Goal: Information Seeking & Learning: Check status

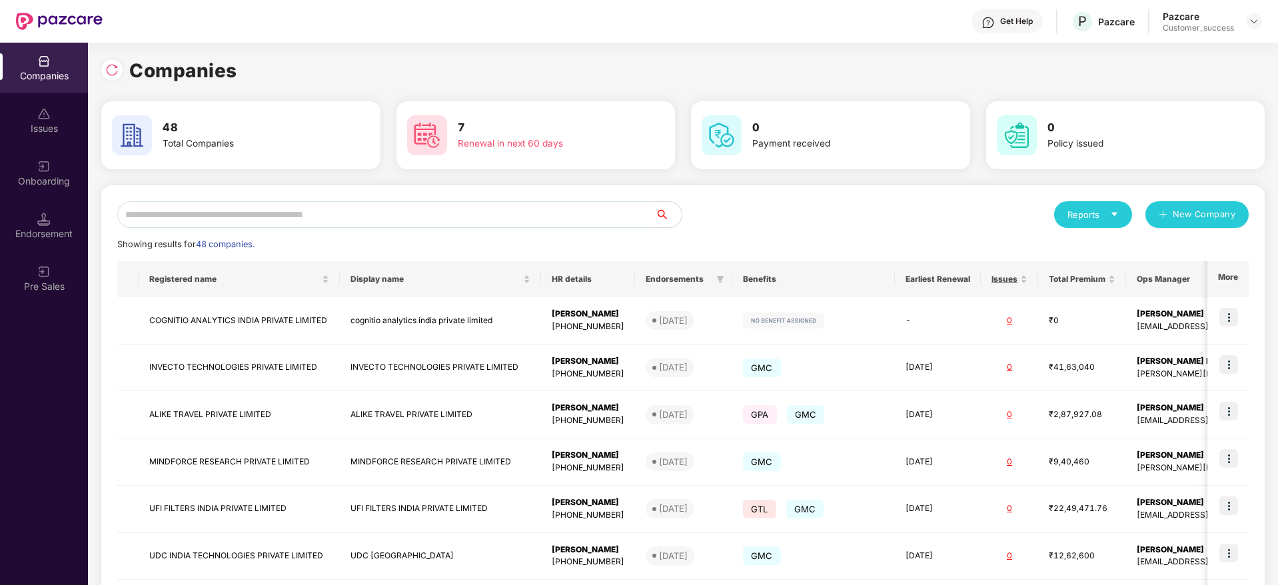
click at [273, 221] on input "text" at bounding box center [386, 214] width 538 height 27
click at [403, 28] on div "Get Help P Pazcare Pazcare Customer_success" at bounding box center [683, 21] width 1160 height 43
click at [225, 223] on input "text" at bounding box center [386, 214] width 538 height 27
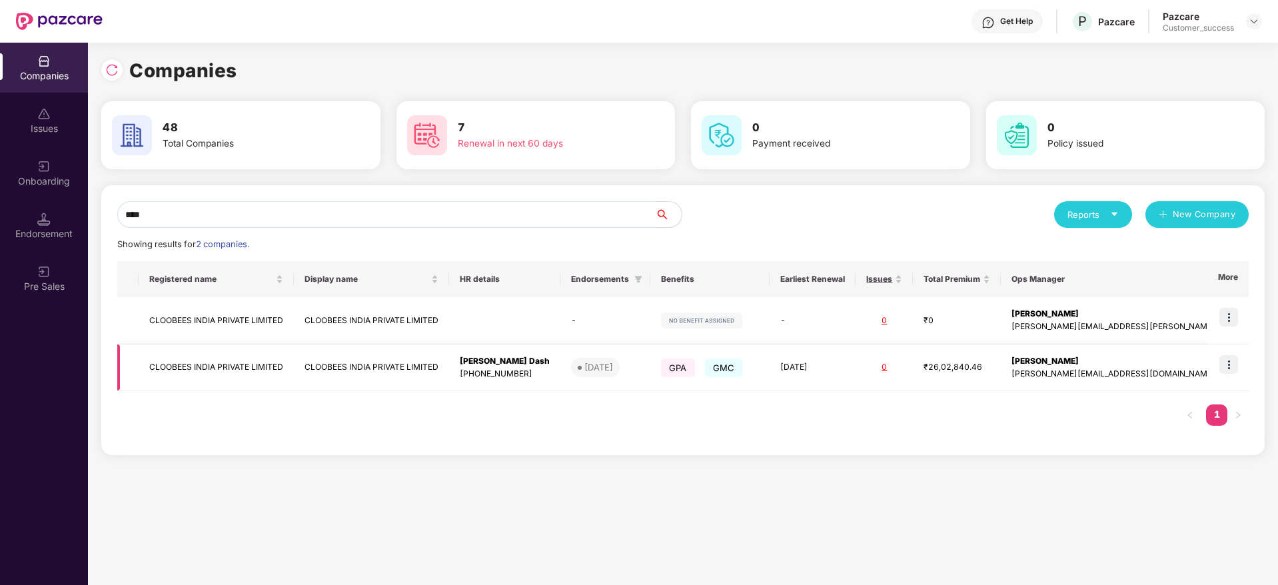
type input "****"
click at [1224, 365] on img at bounding box center [1228, 364] width 19 height 19
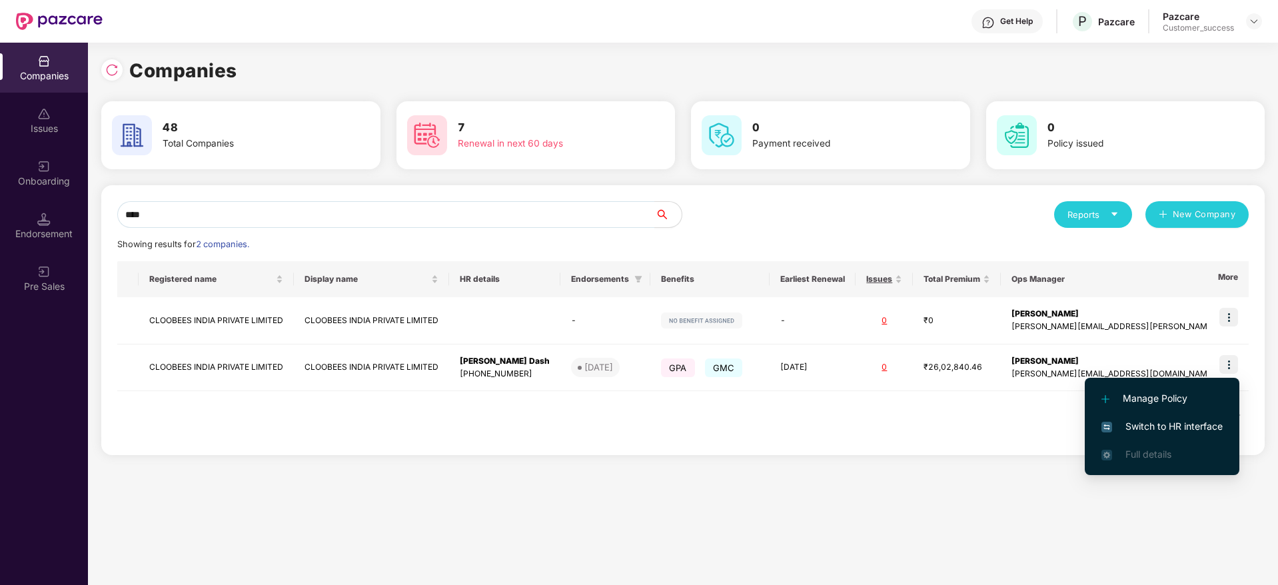
click at [1150, 430] on span "Switch to HR interface" at bounding box center [1162, 426] width 121 height 15
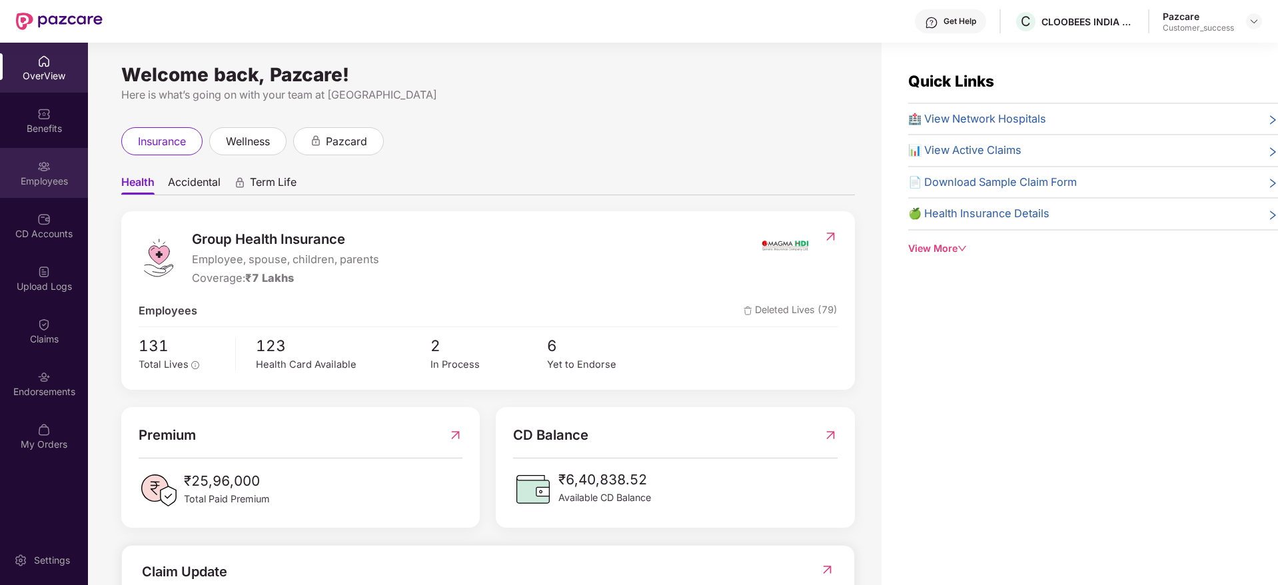
click at [29, 165] on div "Employees" at bounding box center [44, 173] width 88 height 50
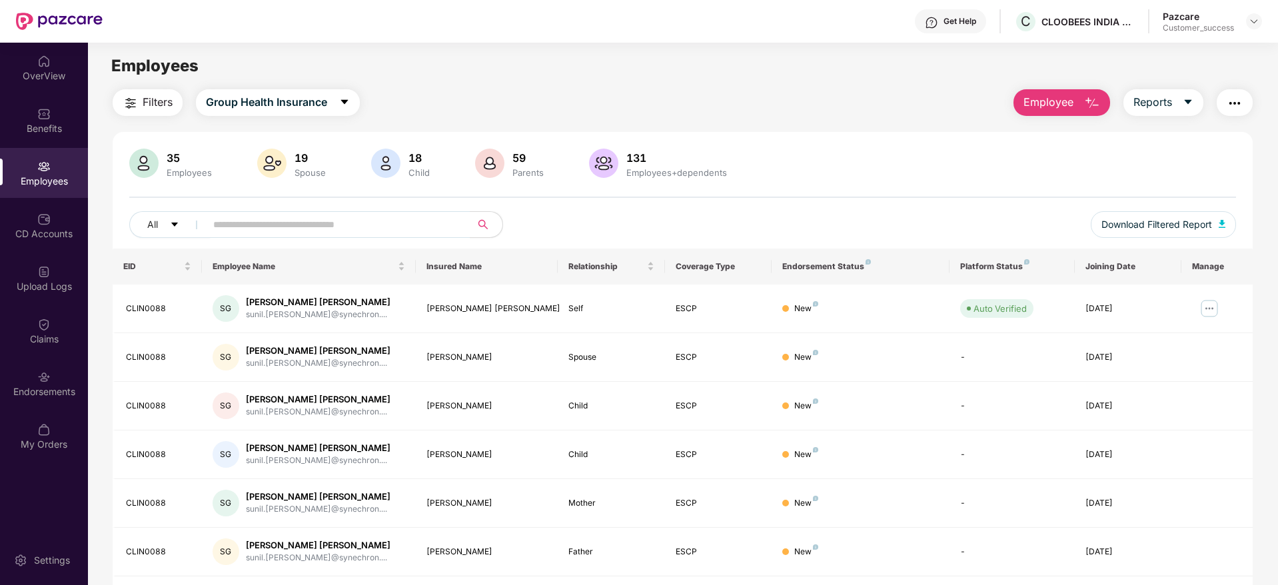
click at [170, 103] on span "Filters" at bounding box center [158, 102] width 30 height 17
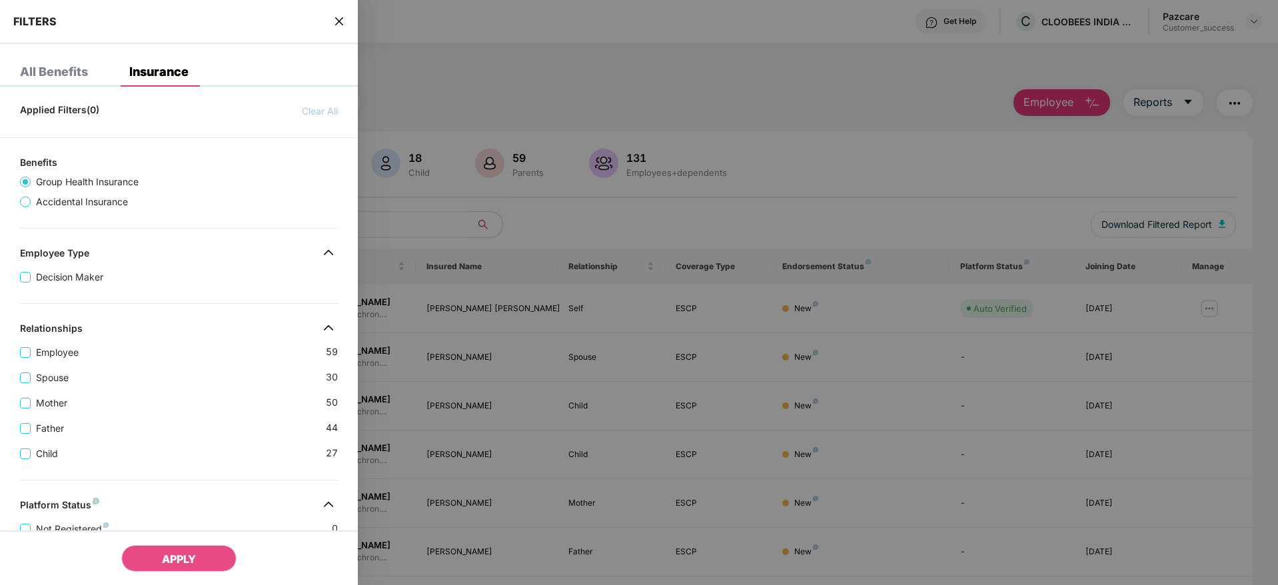
click at [118, 347] on div "Employee 59" at bounding box center [179, 347] width 318 height 25
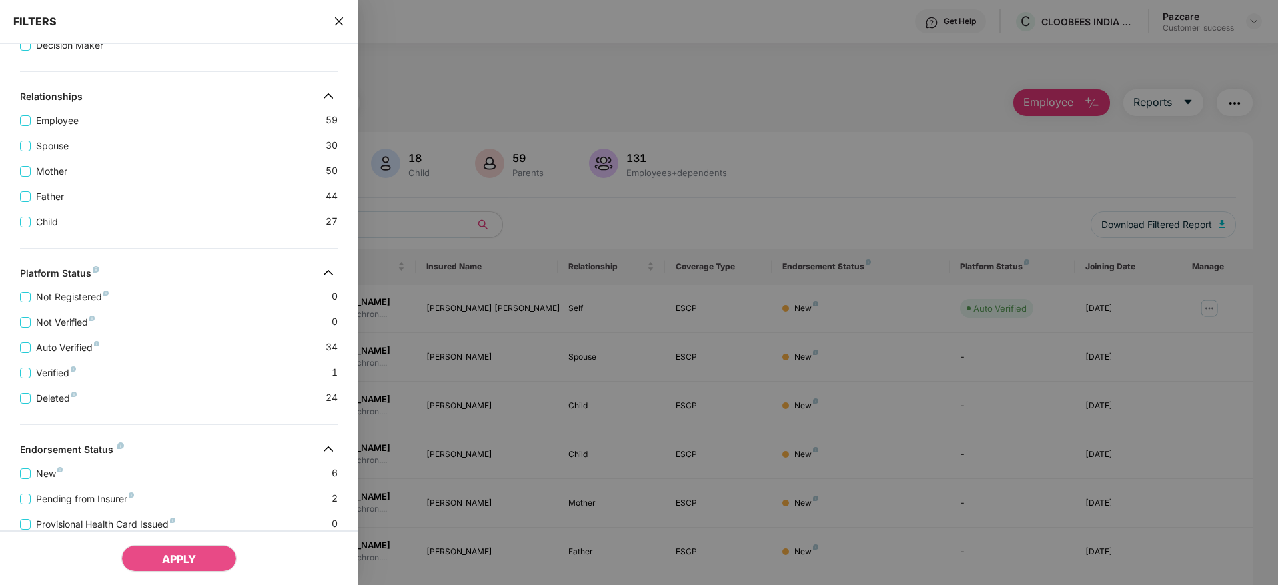
scroll to position [329, 0]
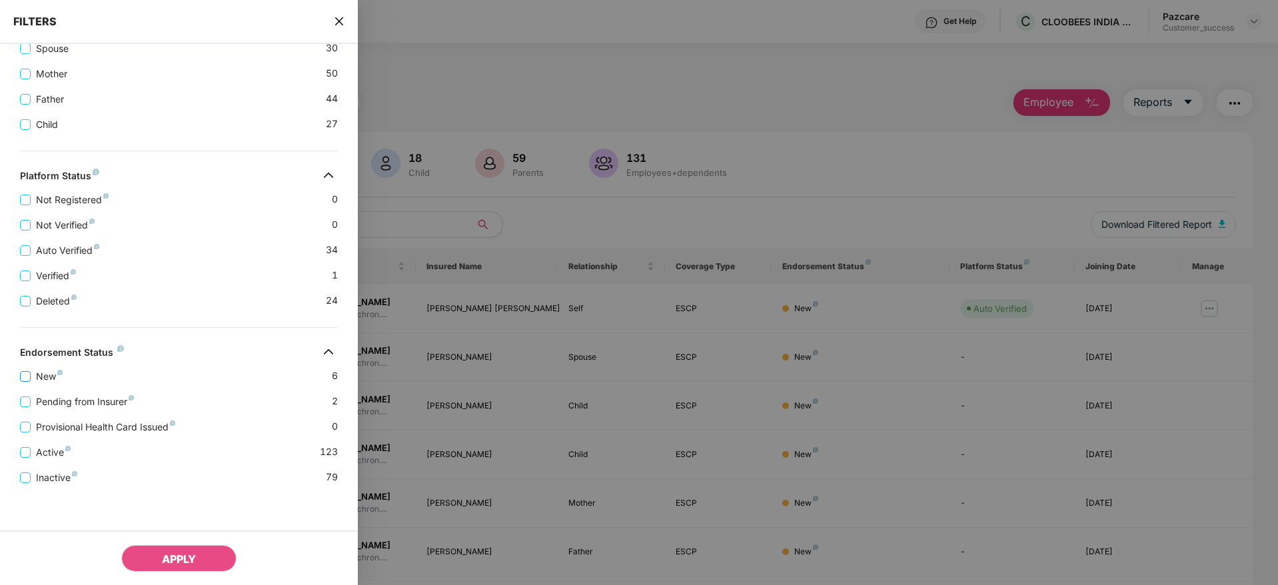
click at [27, 383] on label "New" at bounding box center [44, 376] width 48 height 15
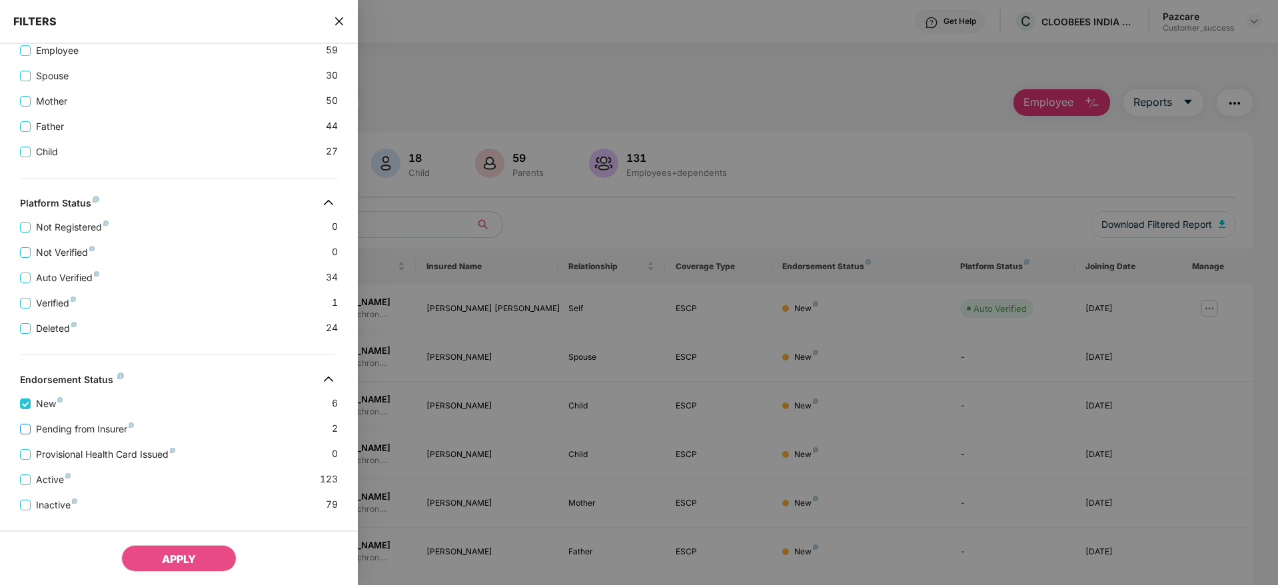
click at [56, 429] on span "Pending from Insurer" at bounding box center [85, 429] width 109 height 15
click at [76, 453] on span "Provisional Health Card Issued" at bounding box center [106, 454] width 150 height 15
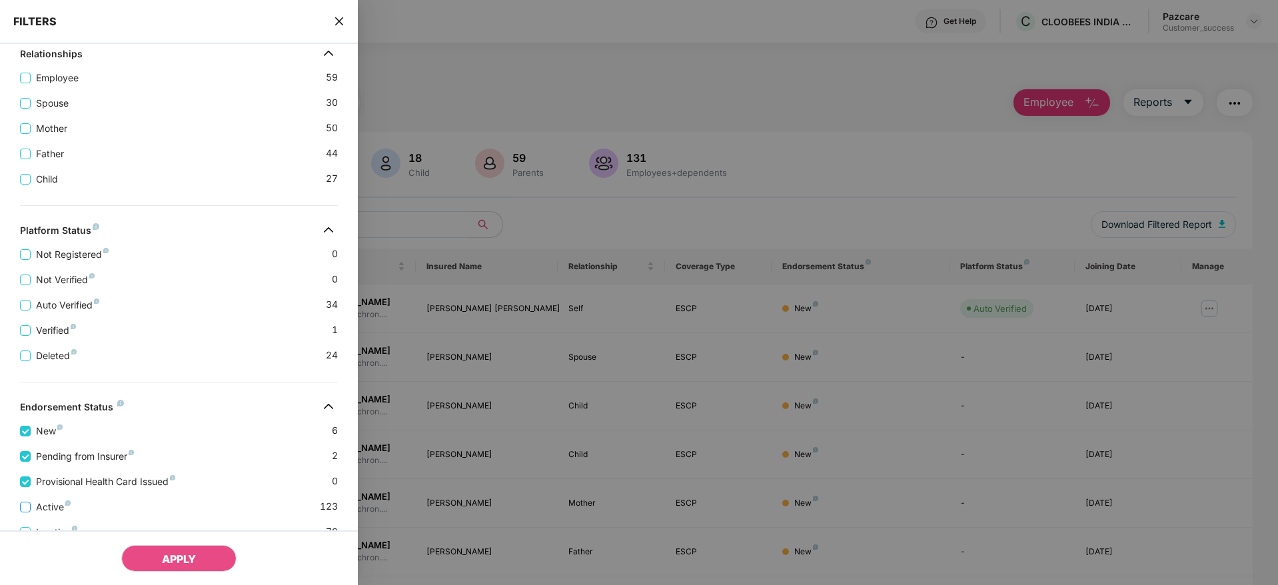
click at [43, 502] on span "Active" at bounding box center [53, 507] width 45 height 15
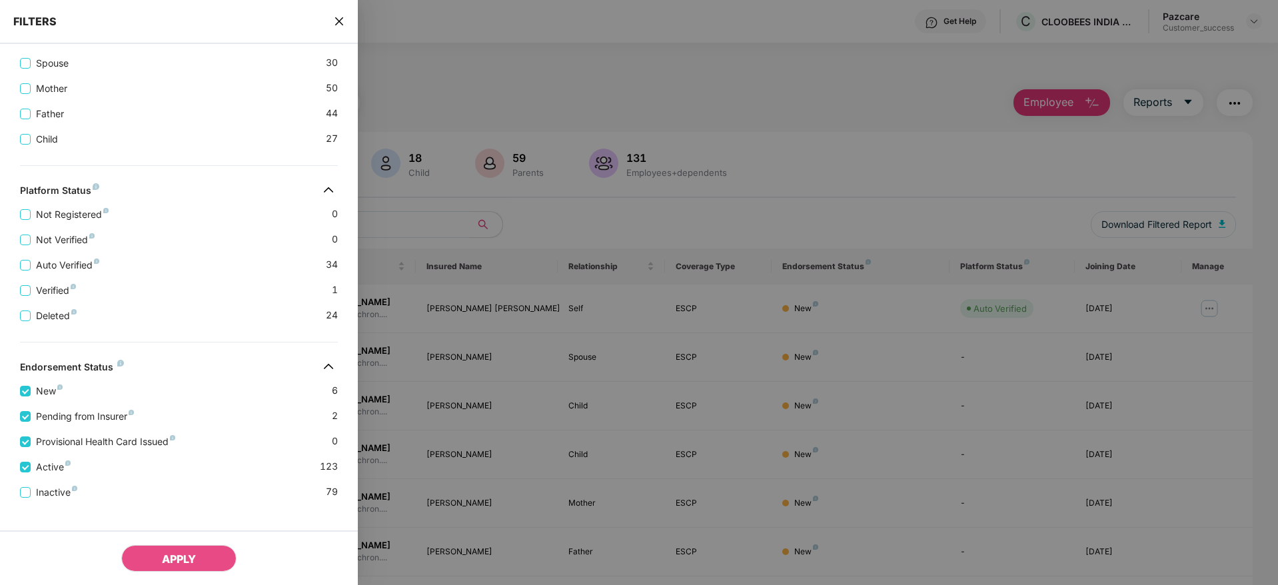
scroll to position [384, 0]
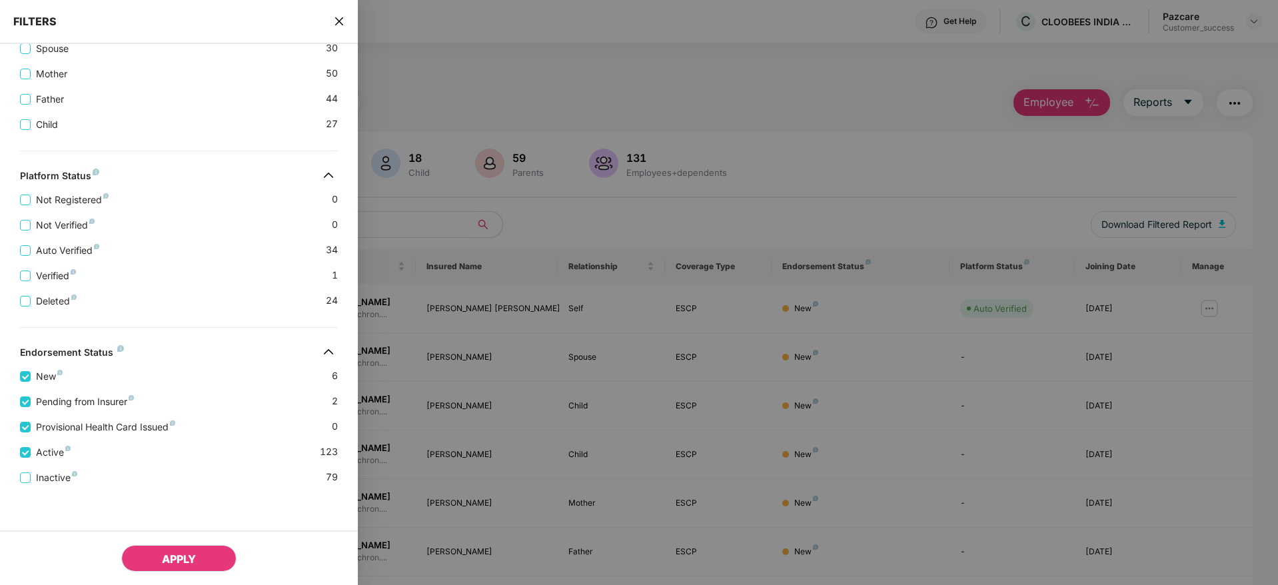
click at [196, 558] on span "APPLY" at bounding box center [179, 558] width 34 height 13
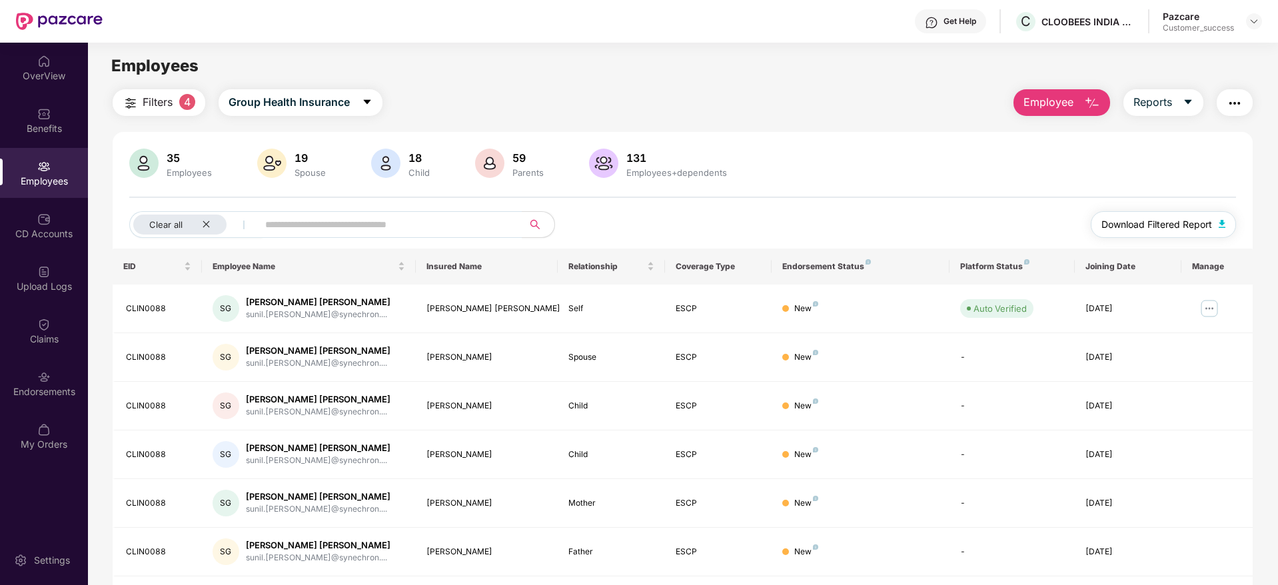
click at [1162, 228] on span "Download Filtered Report" at bounding box center [1157, 224] width 111 height 15
click at [204, 226] on icon "close" at bounding box center [206, 224] width 7 height 7
click at [150, 94] on span "Filters" at bounding box center [158, 102] width 30 height 17
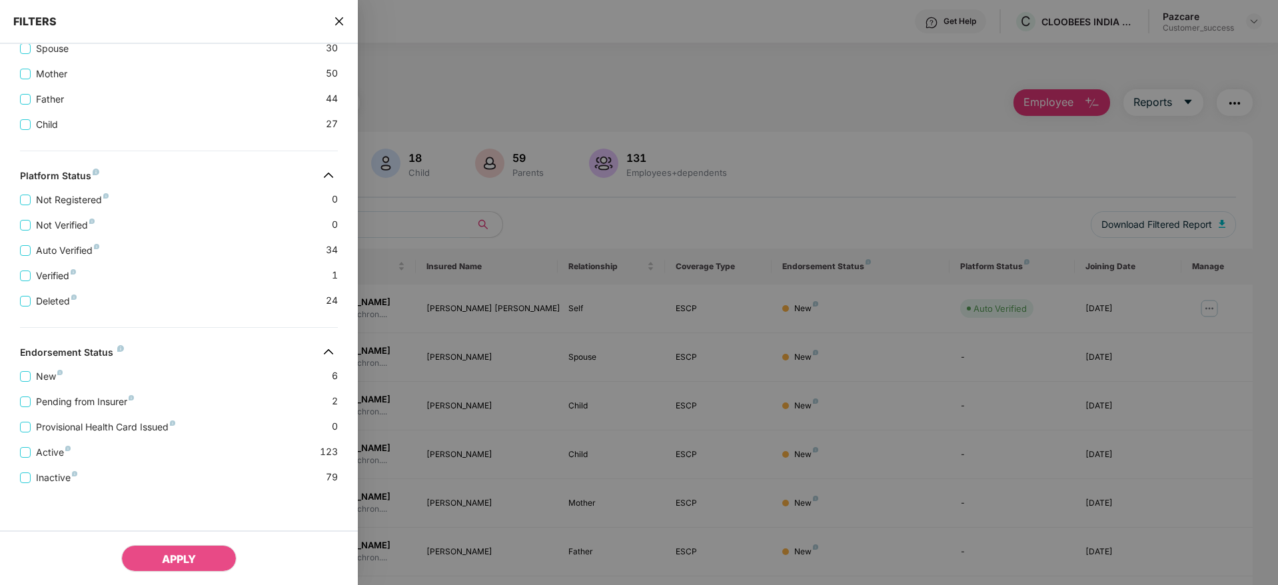
click at [189, 386] on div "Pending from Insurer 2" at bounding box center [179, 396] width 318 height 25
click at [57, 474] on span "Inactive" at bounding box center [57, 477] width 52 height 15
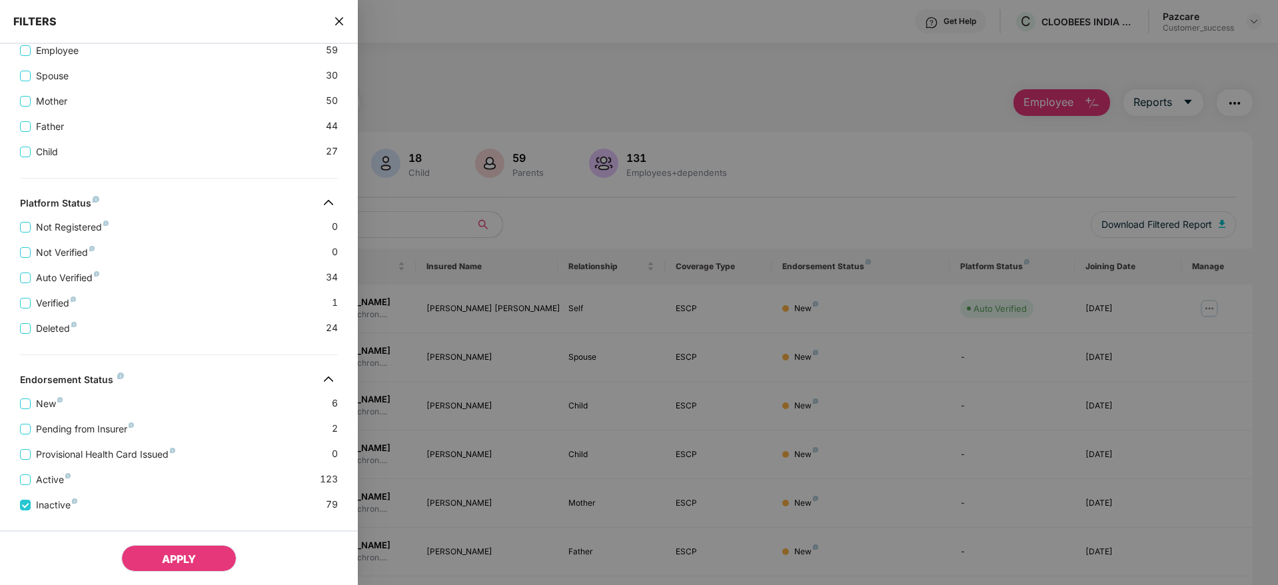
click at [176, 562] on span "APPLY" at bounding box center [179, 558] width 34 height 13
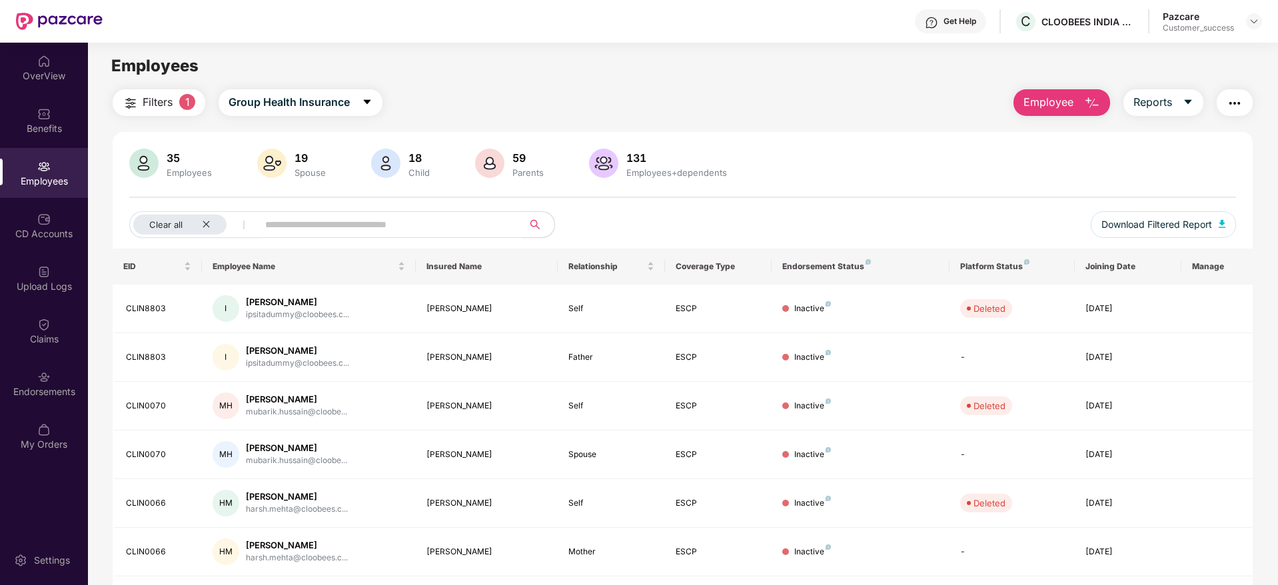
click at [387, 219] on input "text" at bounding box center [384, 225] width 239 height 20
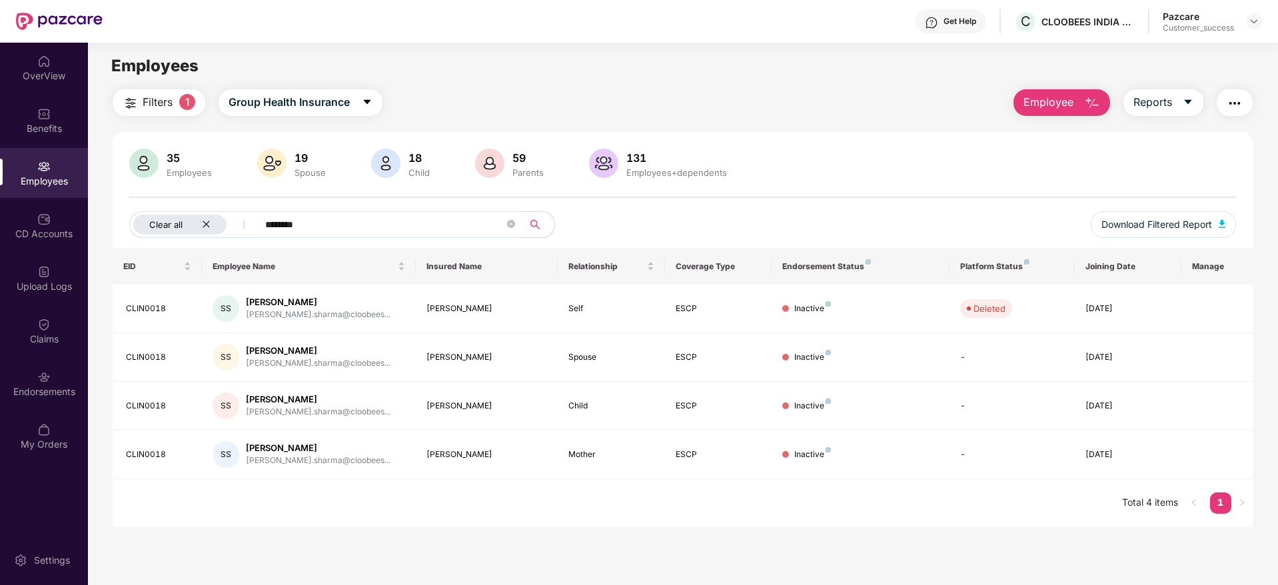
drag, startPoint x: 313, startPoint y: 225, endPoint x: 248, endPoint y: 225, distance: 65.3
click at [248, 225] on div "Clear all ********" at bounding box center [452, 224] width 646 height 27
paste input "*****"
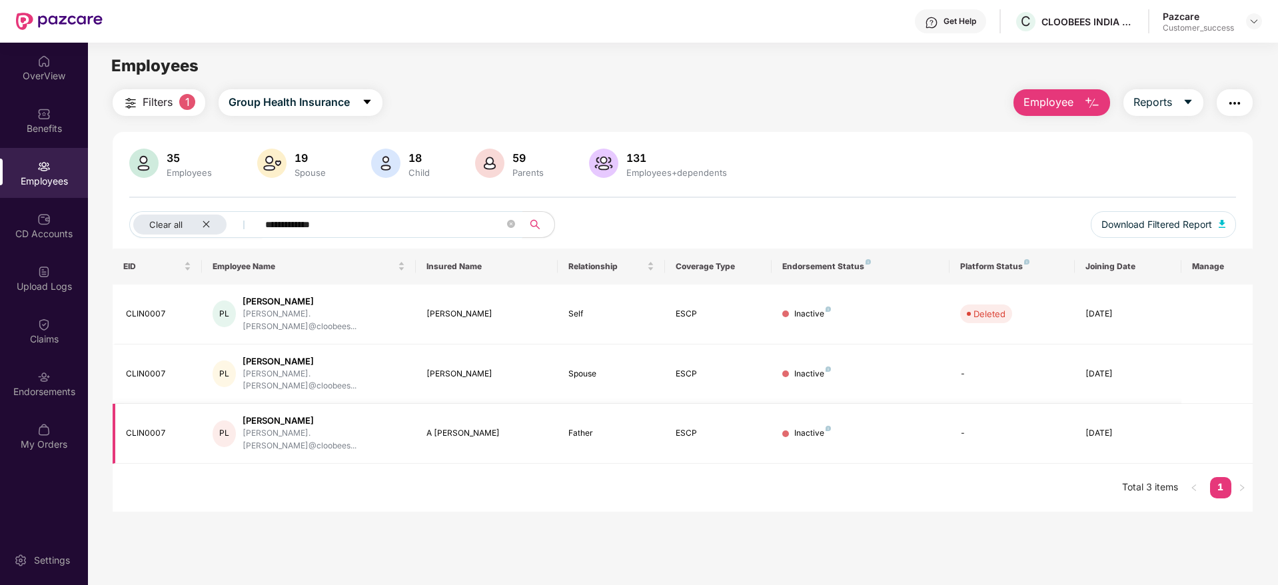
type input "**********"
click at [166, 427] on div "CLIN0007" at bounding box center [158, 433] width 65 height 13
click at [205, 229] on div "Clear all" at bounding box center [179, 225] width 93 height 20
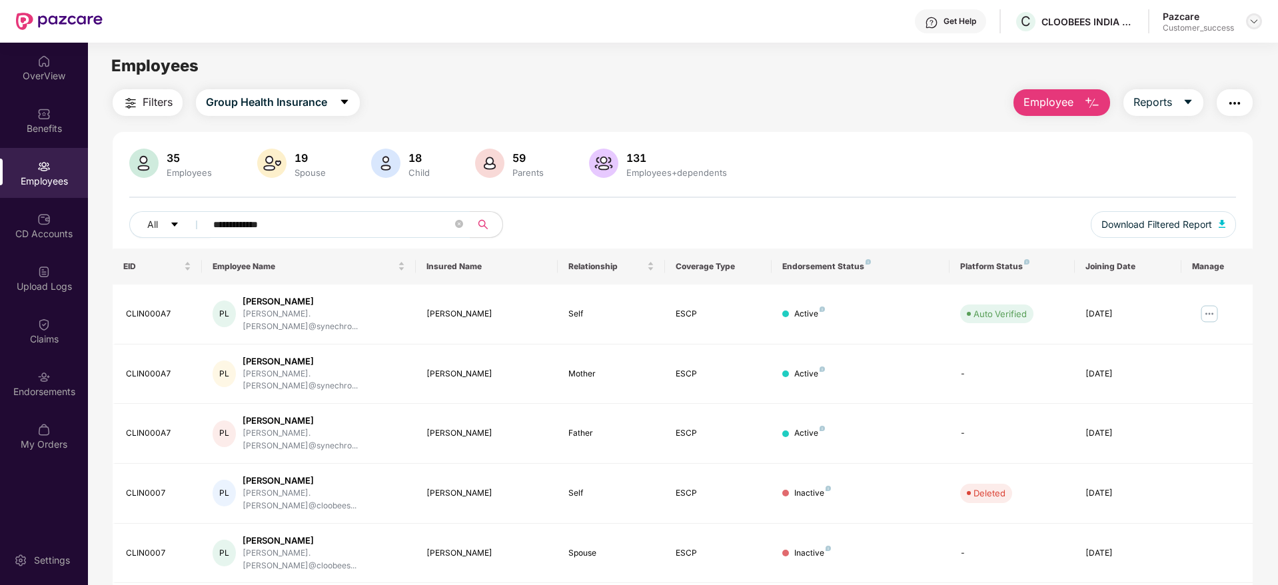
click at [1253, 27] on div at bounding box center [1254, 21] width 16 height 16
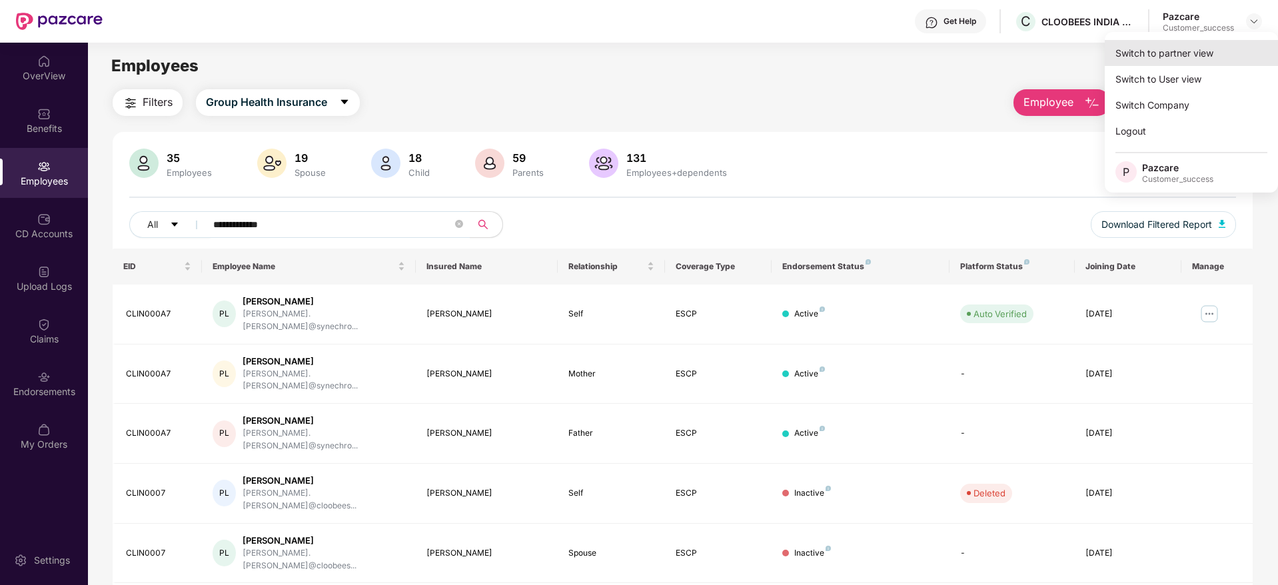
click at [1186, 60] on div "Switch to partner view" at bounding box center [1191, 53] width 173 height 26
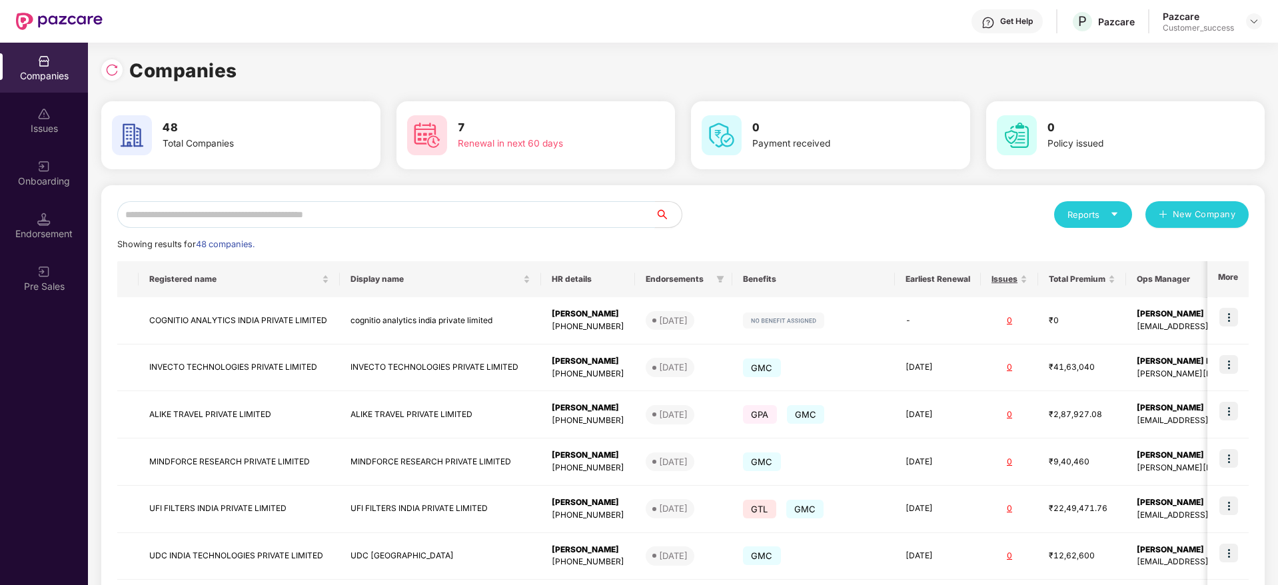
click at [285, 213] on input "text" at bounding box center [386, 214] width 538 height 27
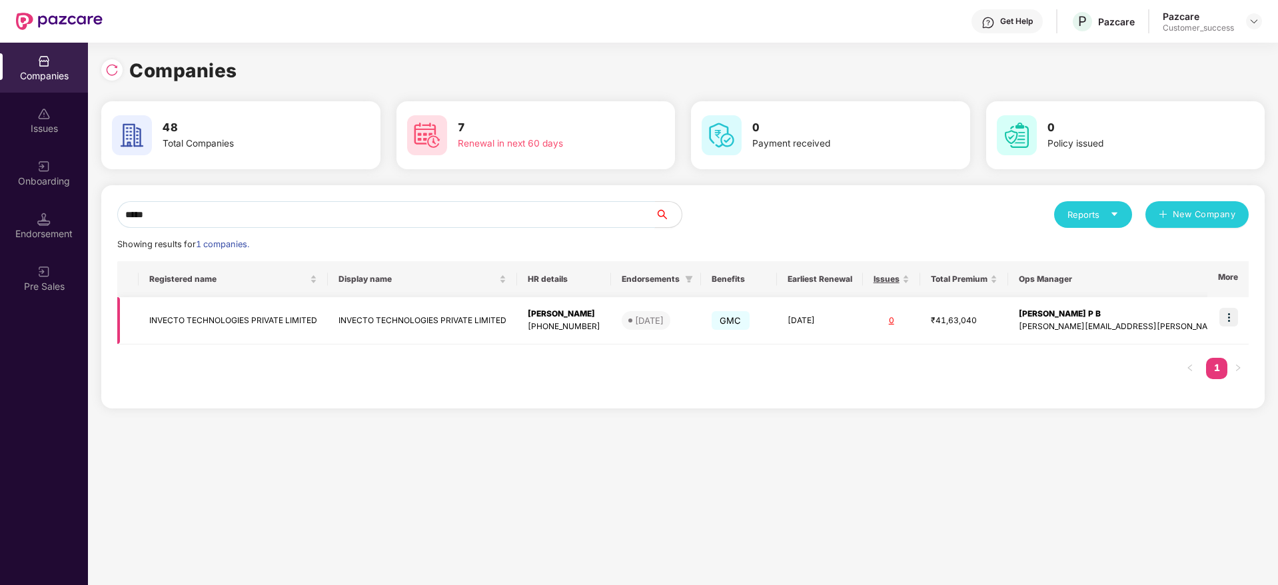
type input "*****"
click at [1235, 318] on img at bounding box center [1228, 317] width 19 height 19
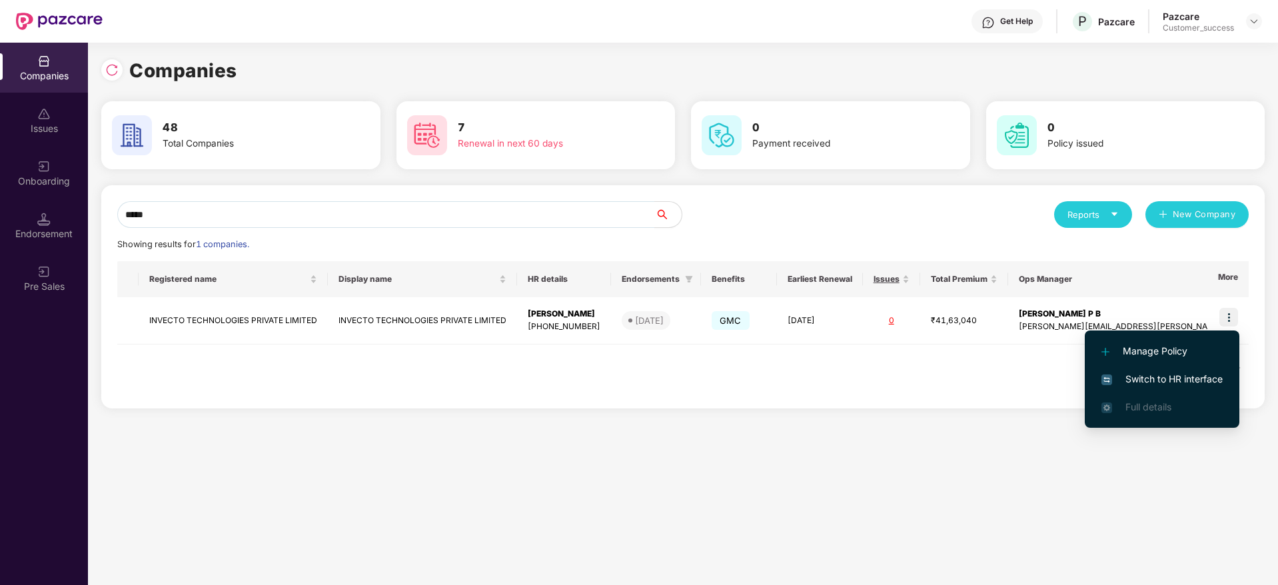
click at [1138, 377] on span "Switch to HR interface" at bounding box center [1162, 379] width 121 height 15
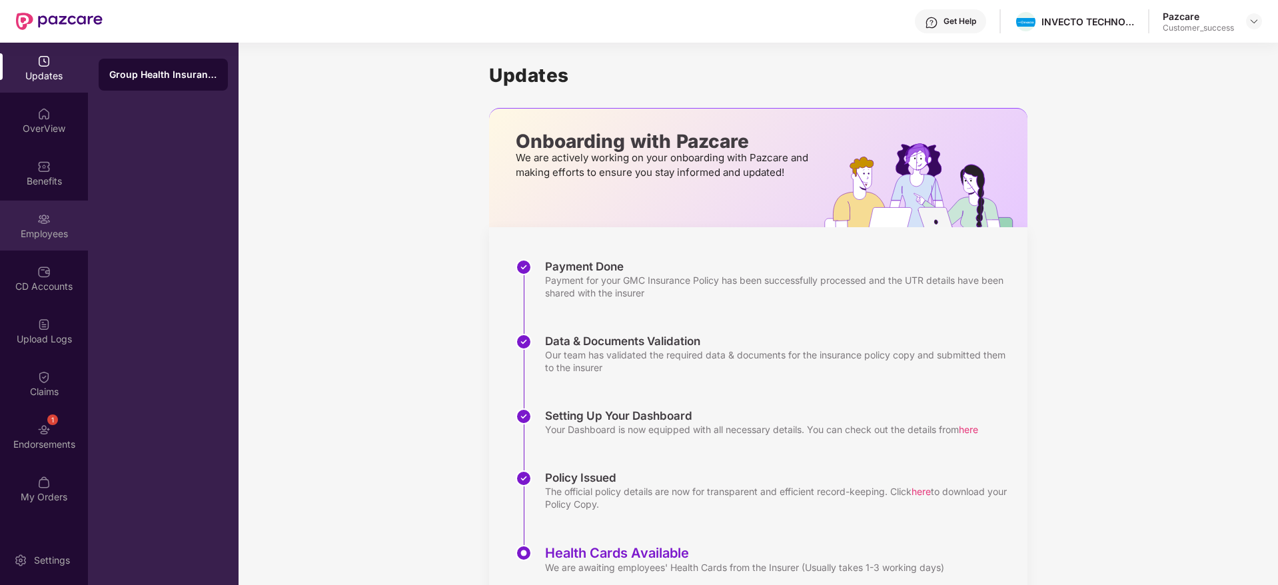
click at [59, 235] on div "Employees" at bounding box center [44, 233] width 88 height 13
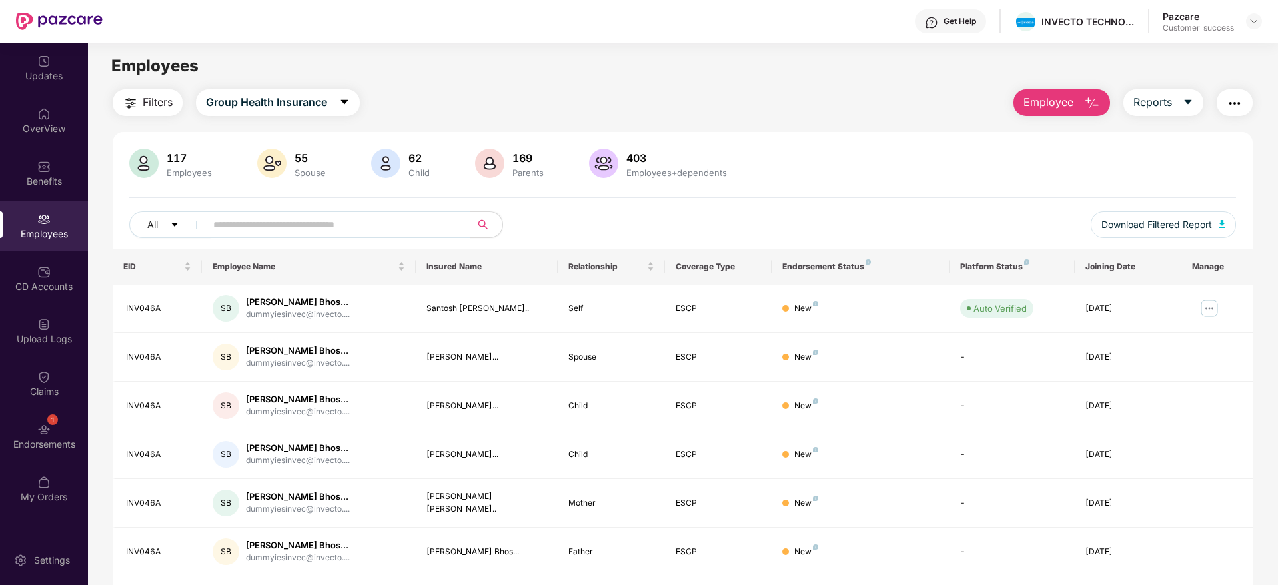
click at [339, 231] on input "text" at bounding box center [332, 225] width 239 height 20
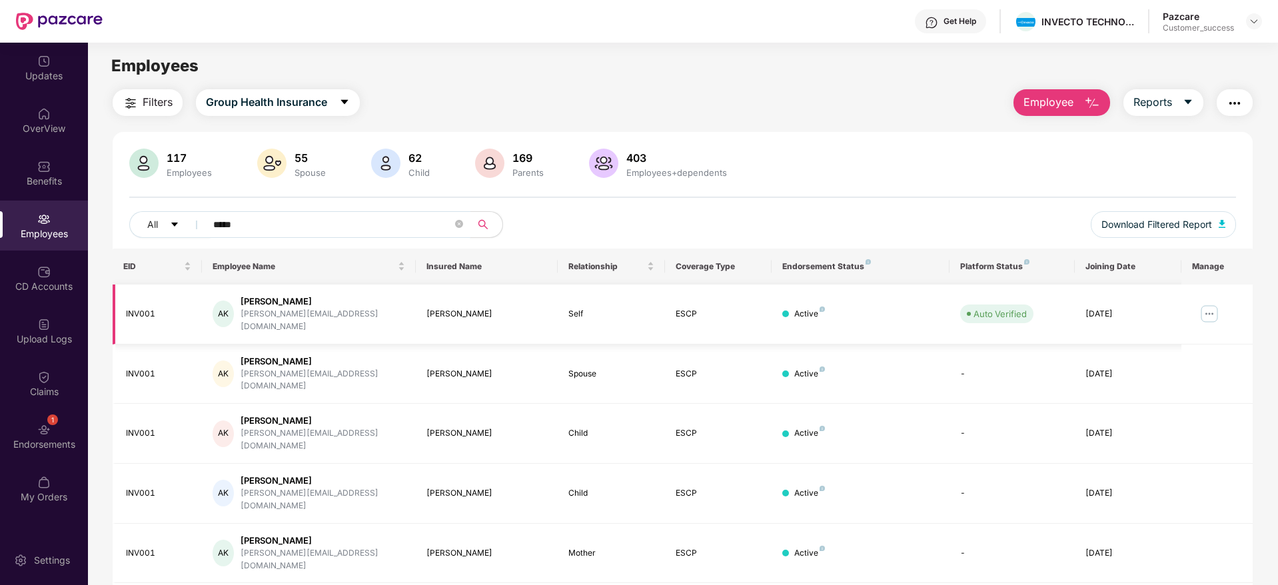
type input "*****"
click at [1211, 310] on img at bounding box center [1209, 313] width 21 height 21
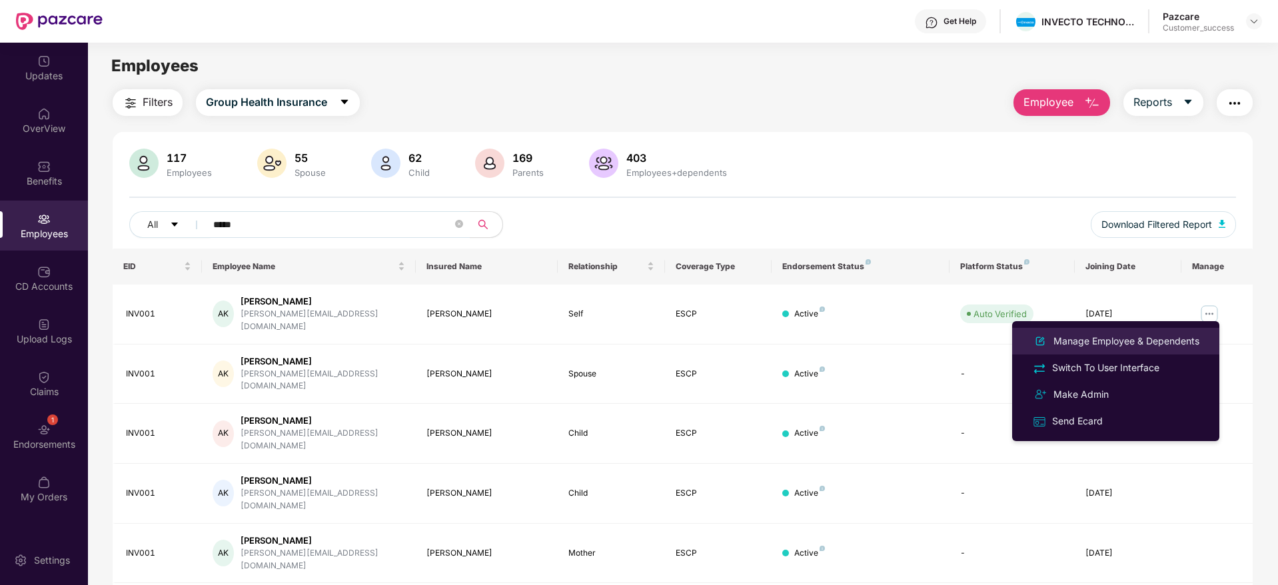
click at [1082, 340] on div "Manage Employee & Dependents" at bounding box center [1126, 341] width 151 height 15
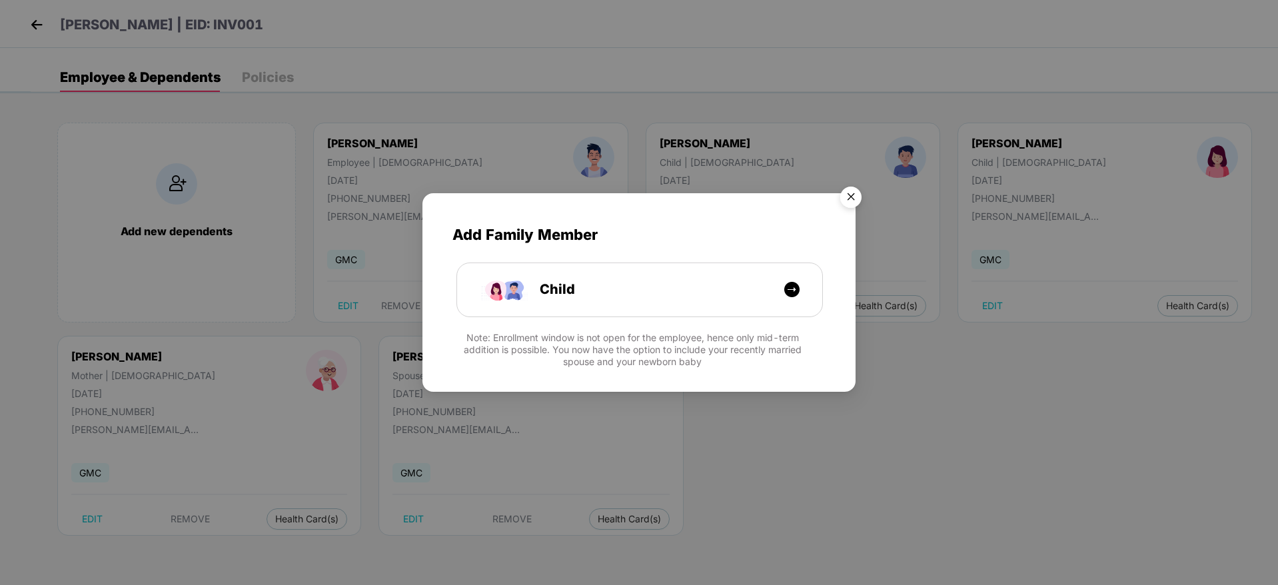
click at [846, 196] on img "Close" at bounding box center [850, 199] width 37 height 37
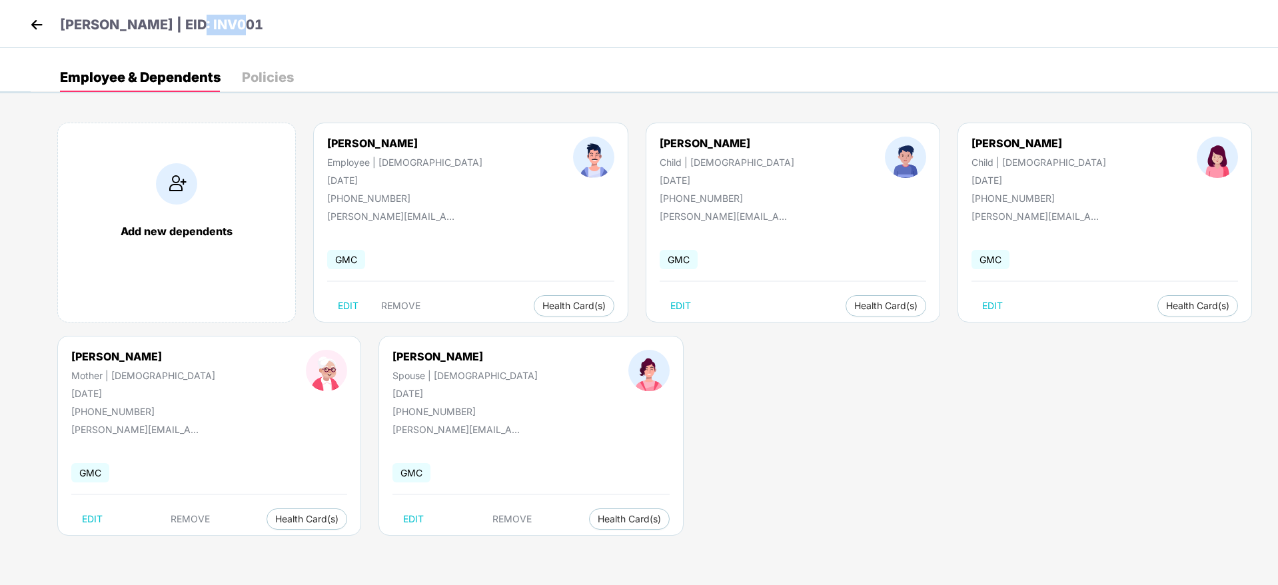
drag, startPoint x: 247, startPoint y: 19, endPoint x: 178, endPoint y: 23, distance: 69.5
click at [178, 23] on div "[PERSON_NAME] | EID: INV001" at bounding box center [639, 24] width 1278 height 48
copy p "INV001"
click at [40, 29] on img at bounding box center [37, 25] width 20 height 20
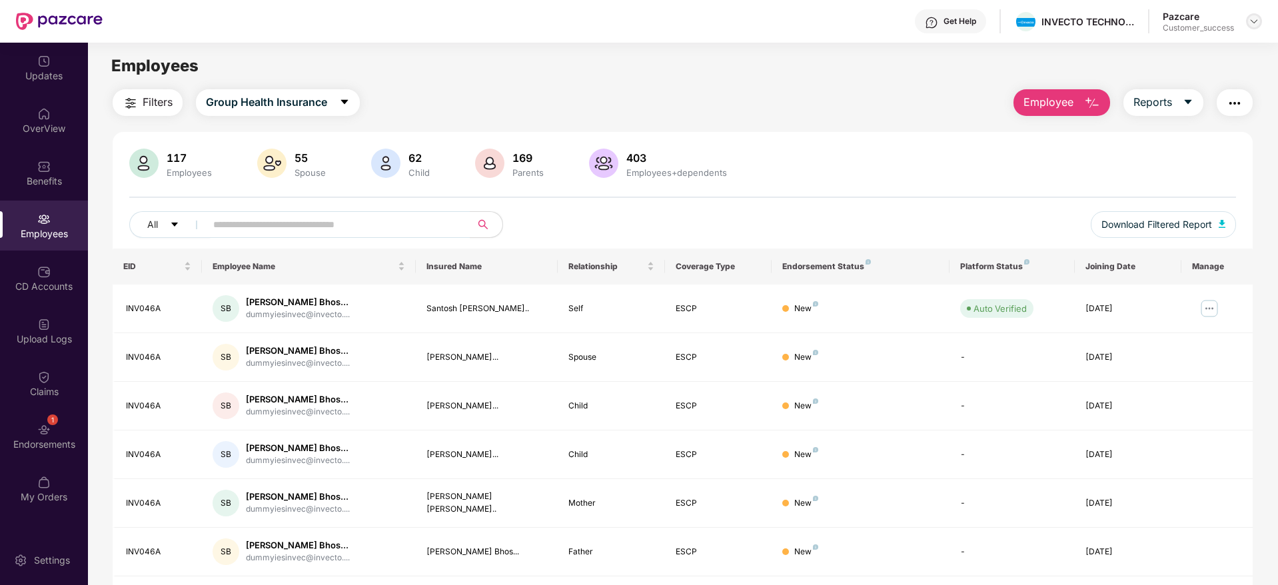
click at [1257, 21] on img at bounding box center [1254, 21] width 11 height 11
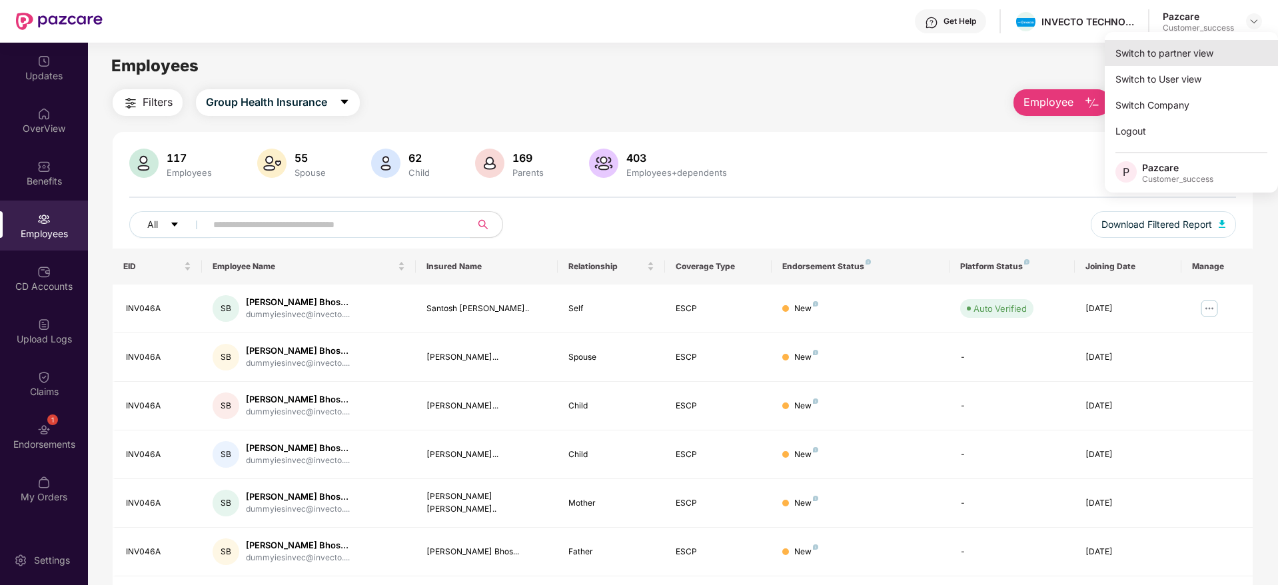
click at [1185, 50] on div "Switch to partner view" at bounding box center [1191, 53] width 173 height 26
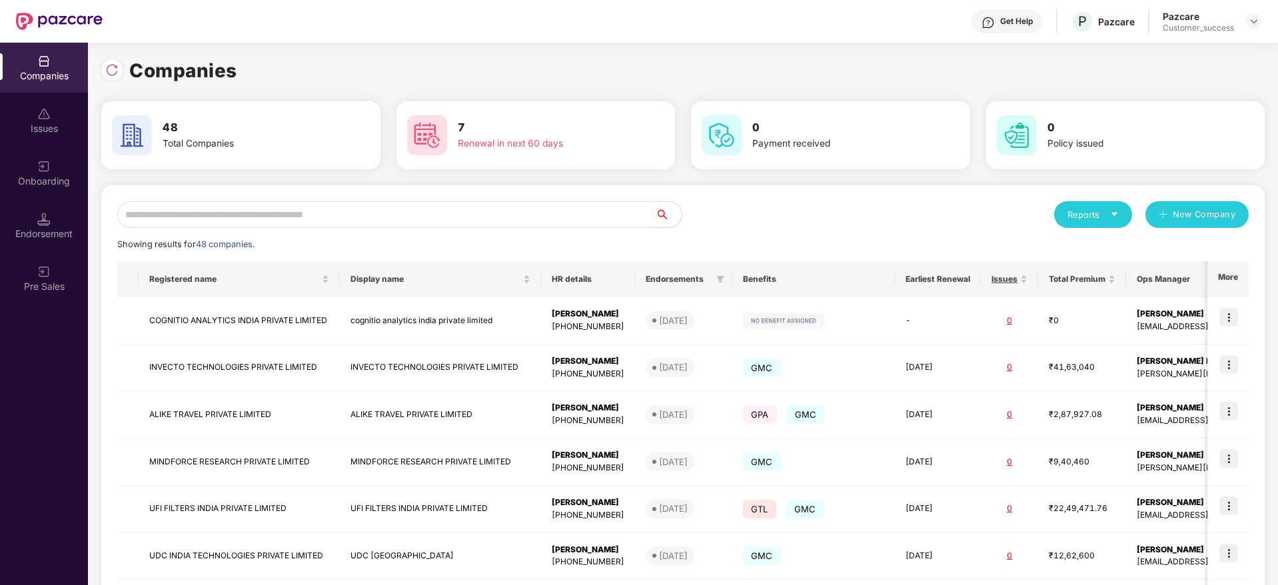
click at [280, 203] on input "text" at bounding box center [386, 214] width 538 height 27
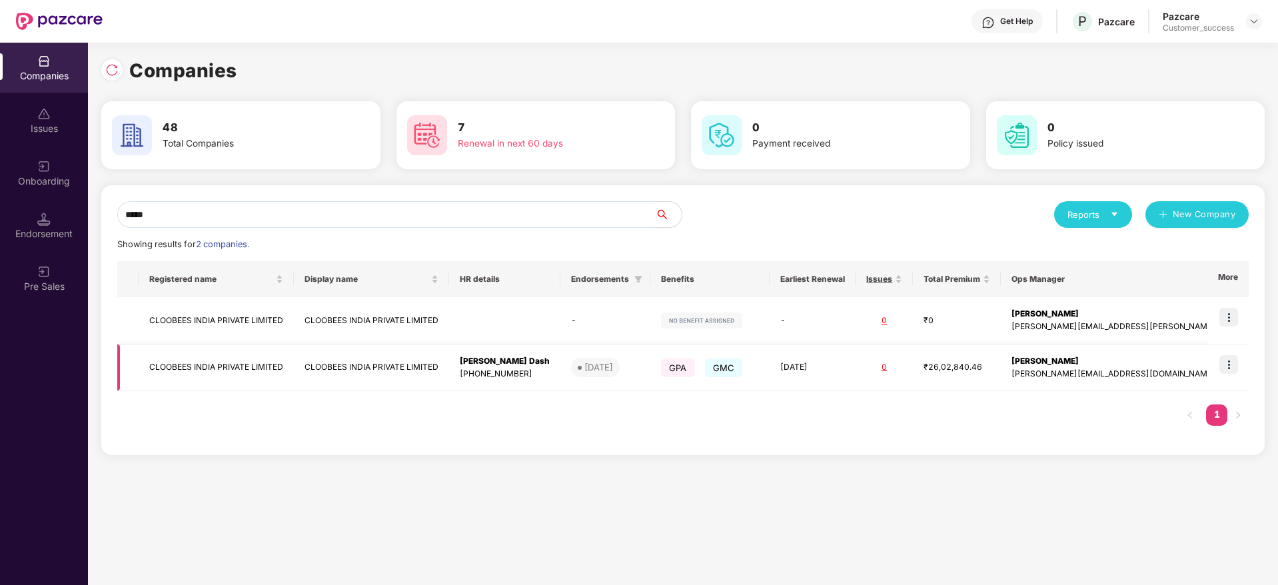
type input "*****"
click at [1231, 359] on img at bounding box center [1228, 364] width 19 height 19
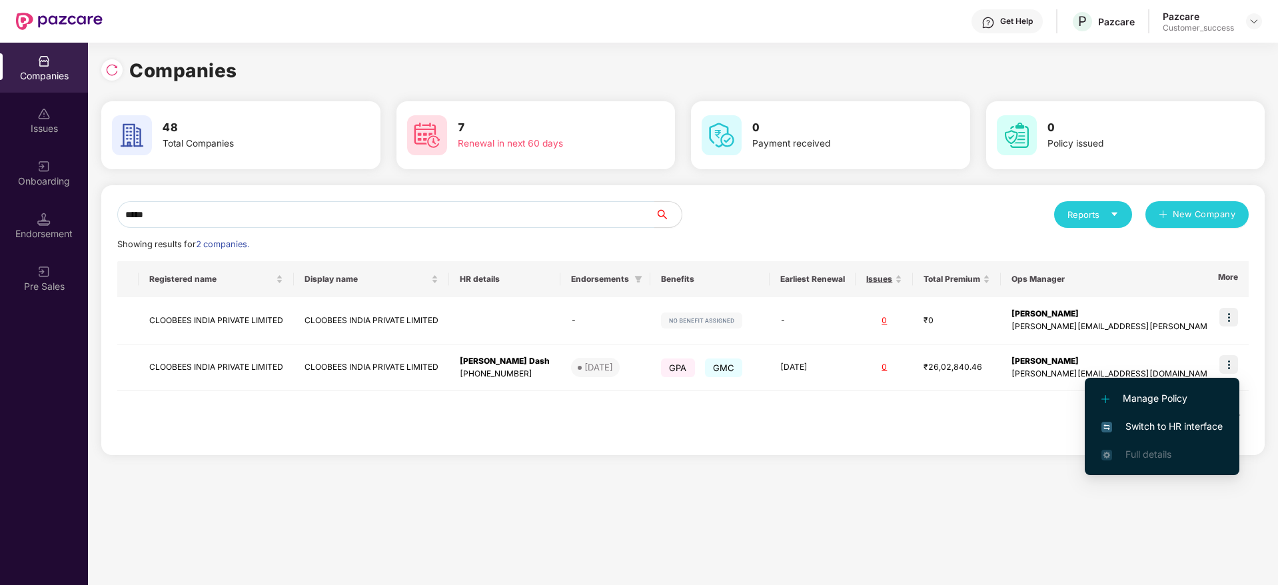
click at [1143, 422] on span "Switch to HR interface" at bounding box center [1162, 426] width 121 height 15
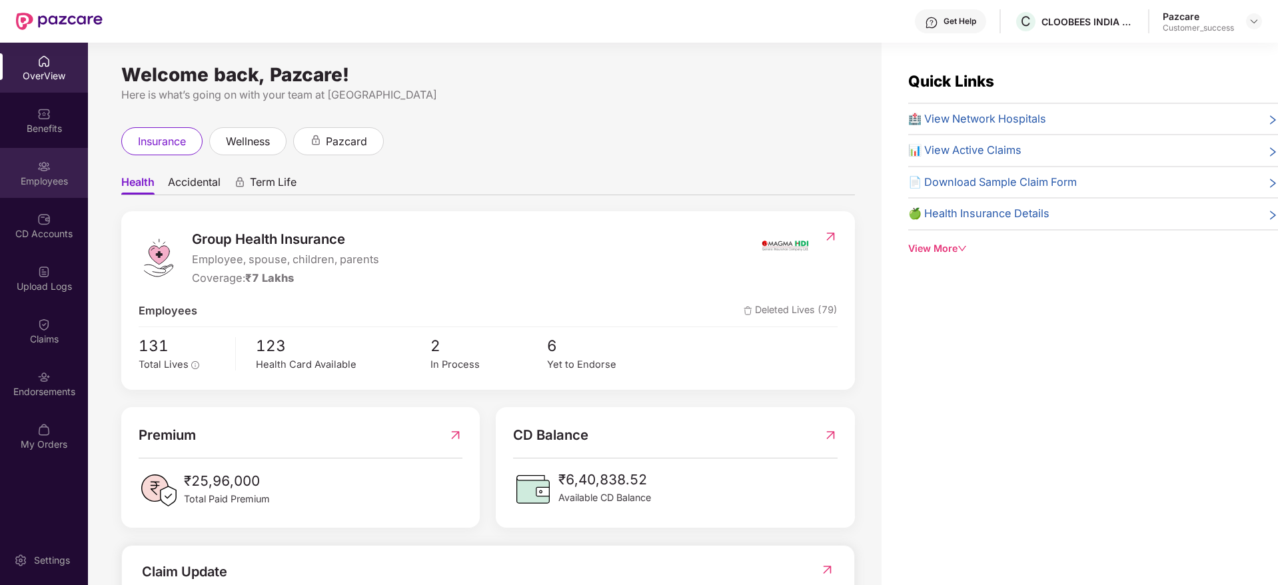
click at [39, 173] on img at bounding box center [43, 166] width 13 height 13
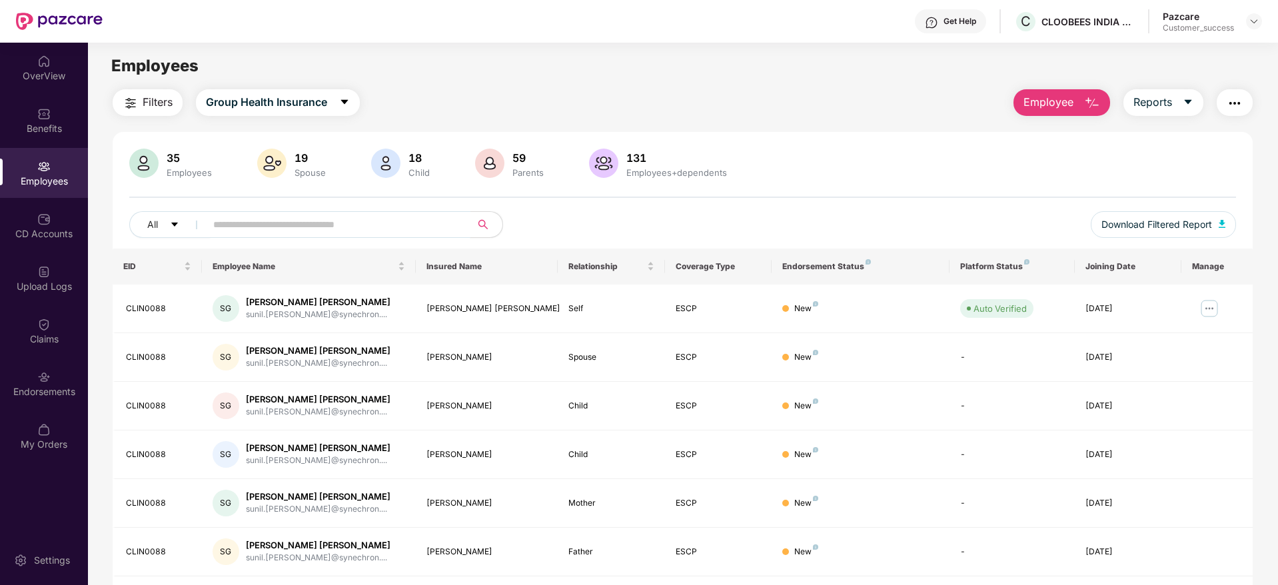
click at [241, 219] on input "text" at bounding box center [332, 225] width 239 height 20
paste input "********"
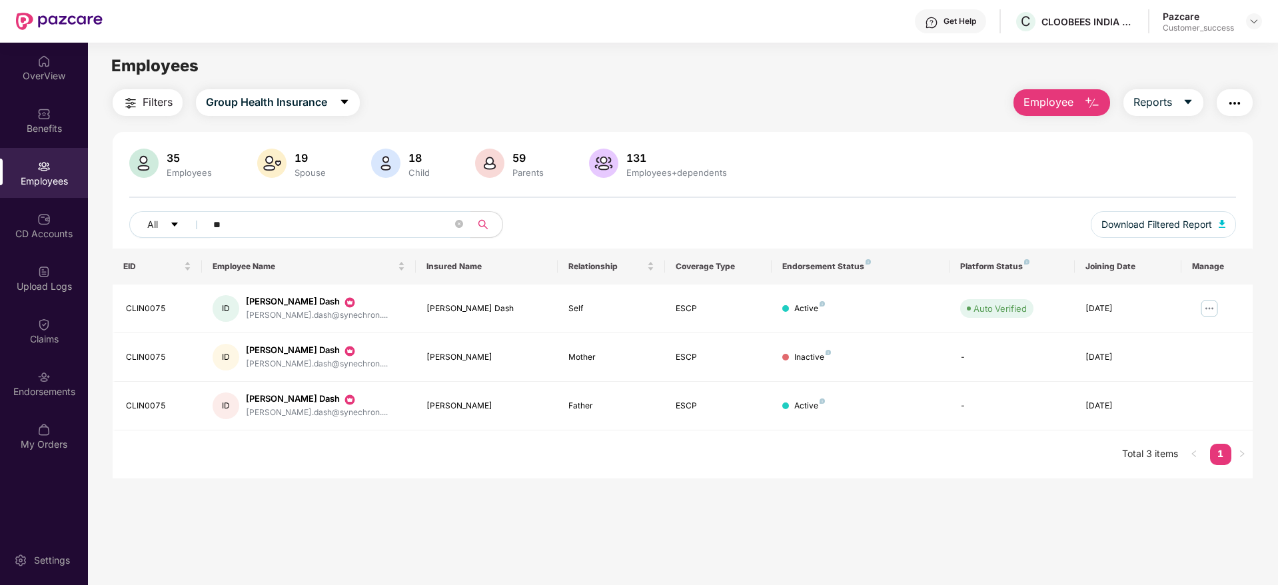
type input "*"
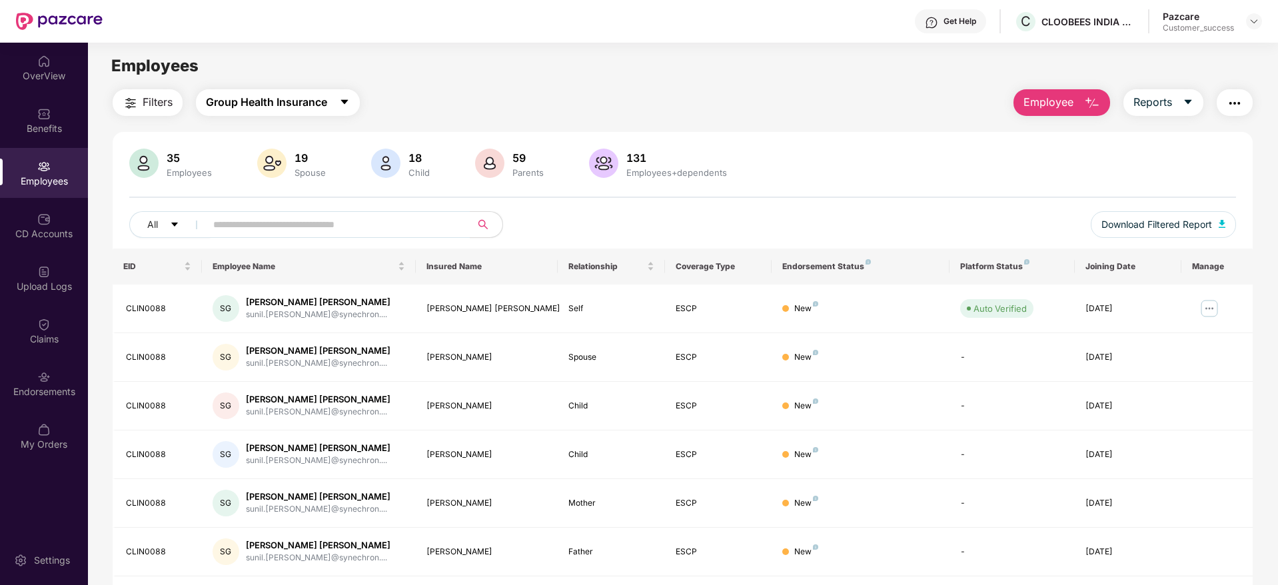
click at [336, 93] on button "Group Health Insurance" at bounding box center [278, 102] width 164 height 27
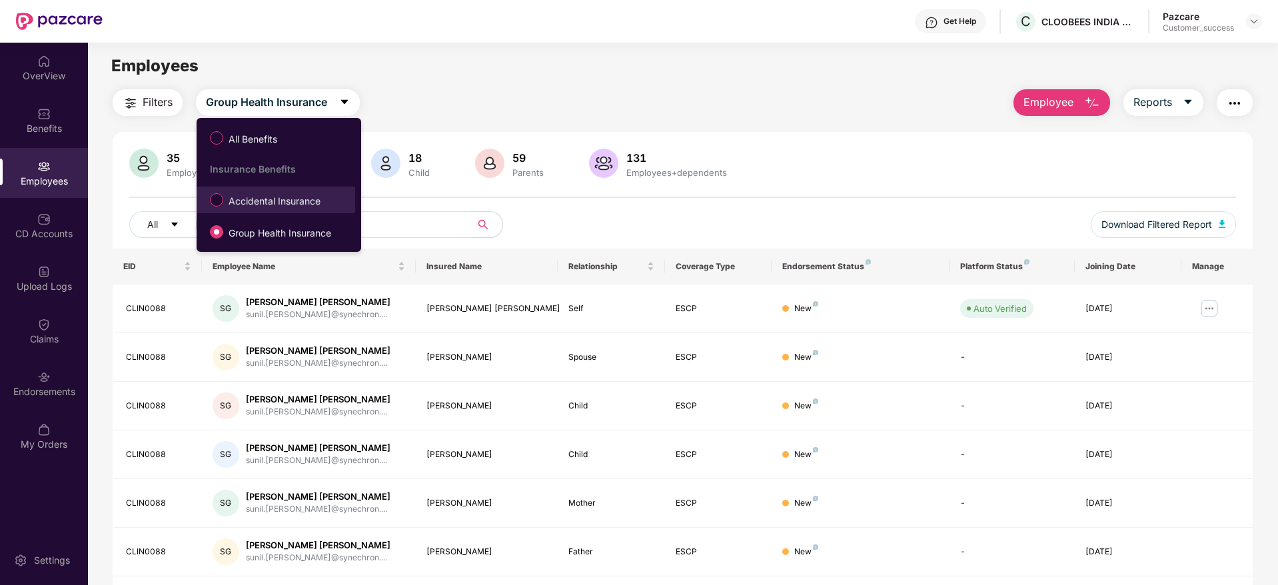
click at [286, 194] on span "Accidental Insurance" at bounding box center [274, 201] width 103 height 15
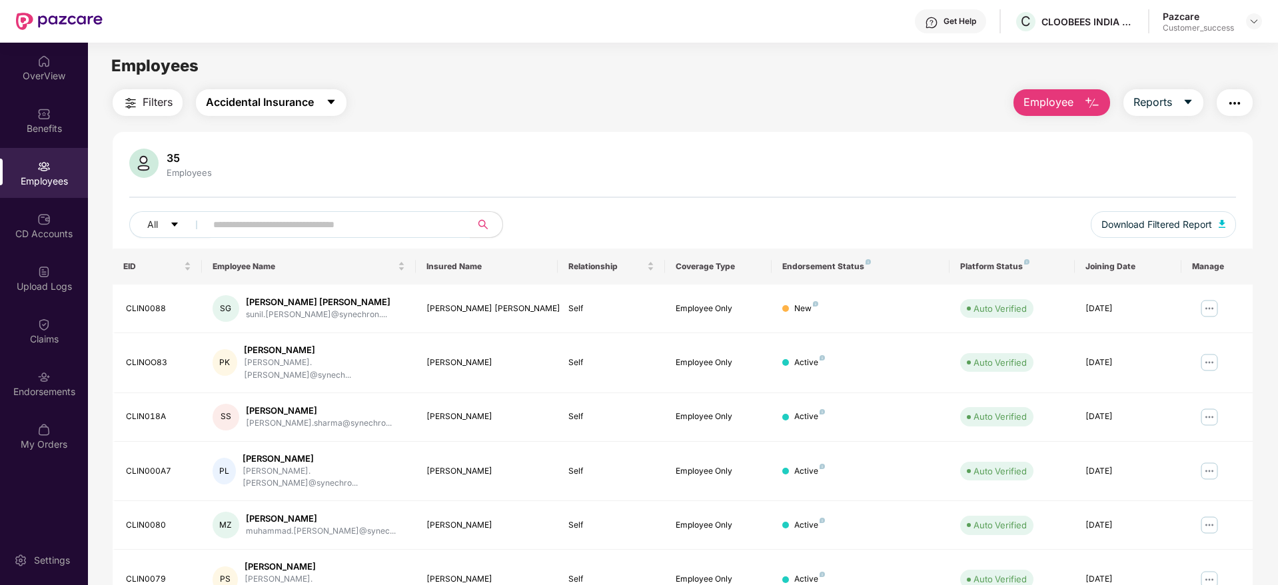
click at [255, 103] on span "Accidental Insurance" at bounding box center [260, 102] width 108 height 17
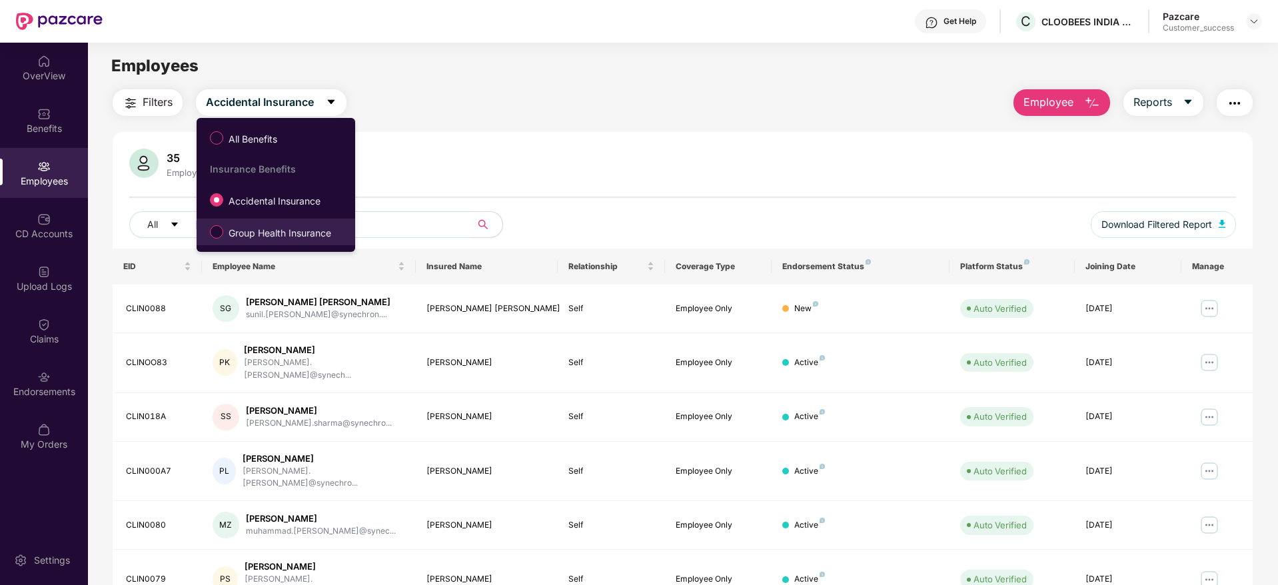
click at [264, 231] on span "Group Health Insurance" at bounding box center [279, 233] width 113 height 15
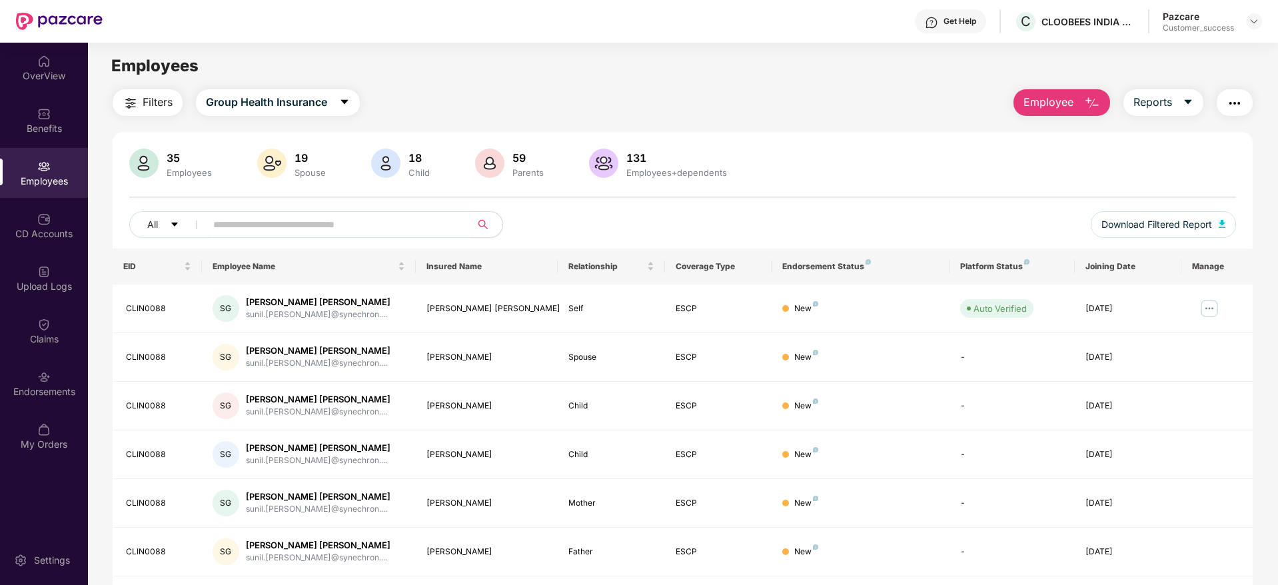
click at [393, 225] on input "text" at bounding box center [332, 225] width 239 height 20
click at [532, 105] on div "Filters Group Health Insurance Employee Reports" at bounding box center [683, 102] width 1140 height 27
click at [504, 91] on div "Filters Group Health Insurance Employee Reports" at bounding box center [683, 102] width 1140 height 27
click at [44, 172] on img at bounding box center [43, 166] width 13 height 13
drag, startPoint x: 104, startPoint y: 16, endPoint x: 19, endPoint y: 22, distance: 84.8
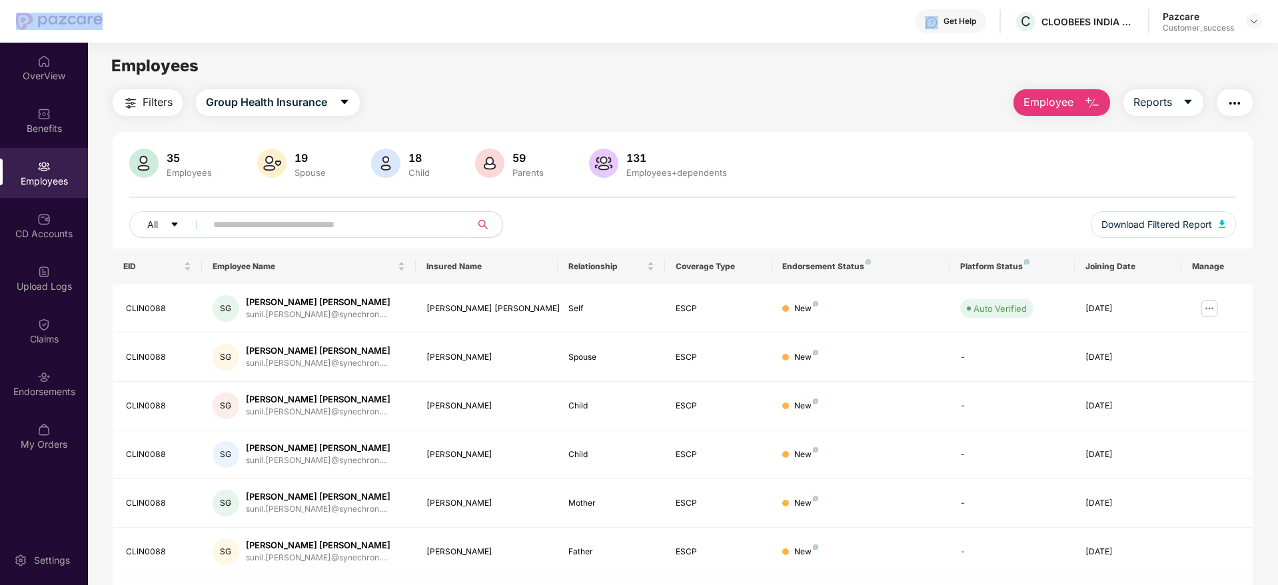
click at [19, 22] on div "Get Help C CLOOBEES INDIA PRIVATE LIMITED Pazcare Customer_success" at bounding box center [639, 21] width 1246 height 43
click at [118, 29] on div "Get Help C CLOOBEES INDIA PRIVATE LIMITED Pazcare Customer_success" at bounding box center [683, 21] width 1160 height 43
drag, startPoint x: 15, startPoint y: 14, endPoint x: 119, endPoint y: 23, distance: 104.4
click at [119, 23] on header "Get Help C CLOOBEES INDIA PRIVATE LIMITED Pazcare Customer_success" at bounding box center [639, 21] width 1278 height 43
click at [436, 73] on div "Employees" at bounding box center [683, 65] width 1190 height 25
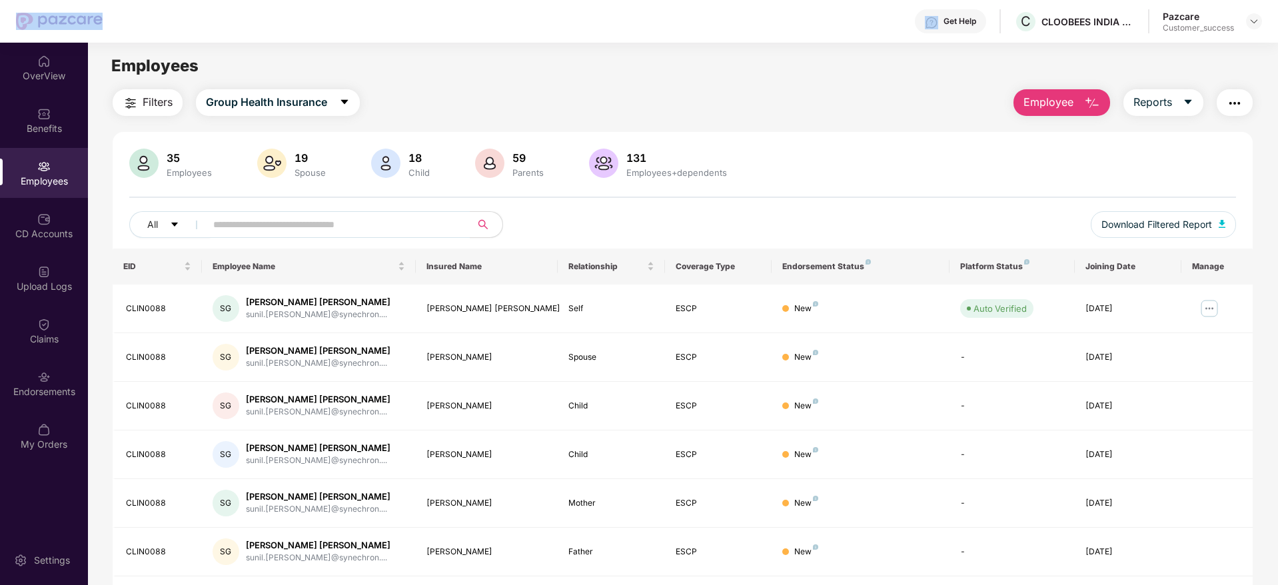
drag, startPoint x: 131, startPoint y: 26, endPoint x: 9, endPoint y: 25, distance: 122.0
click at [9, 25] on header "Get Help C CLOOBEES INDIA PRIVATE LIMITED Pazcare Customer_success" at bounding box center [639, 21] width 1278 height 43
click at [468, 93] on div "Filters Group Health Insurance Employee Reports" at bounding box center [683, 102] width 1140 height 27
click at [241, 230] on input "text" at bounding box center [332, 225] width 239 height 20
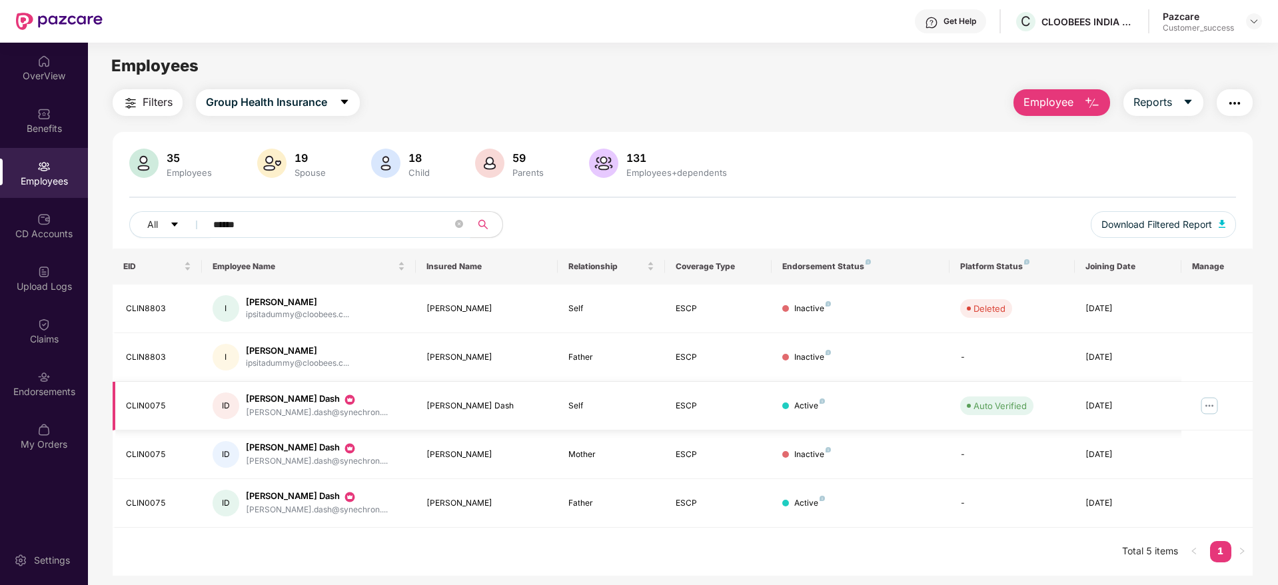
type input "******"
click at [1208, 407] on img at bounding box center [1209, 405] width 21 height 21
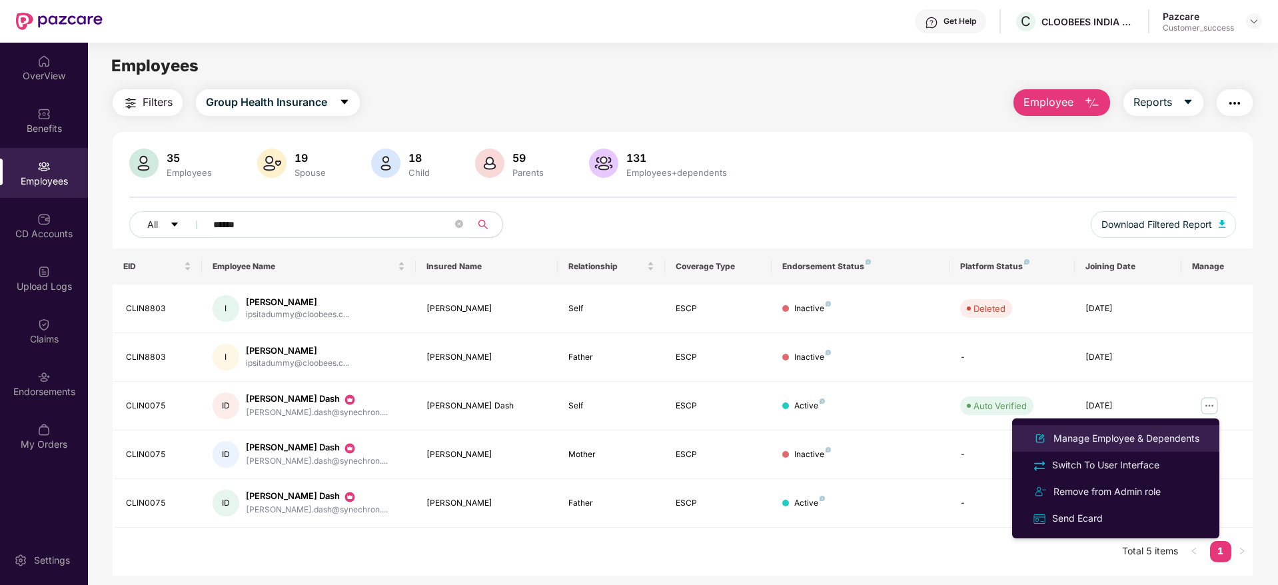
click at [1122, 440] on div "Manage Employee & Dependents" at bounding box center [1126, 438] width 151 height 15
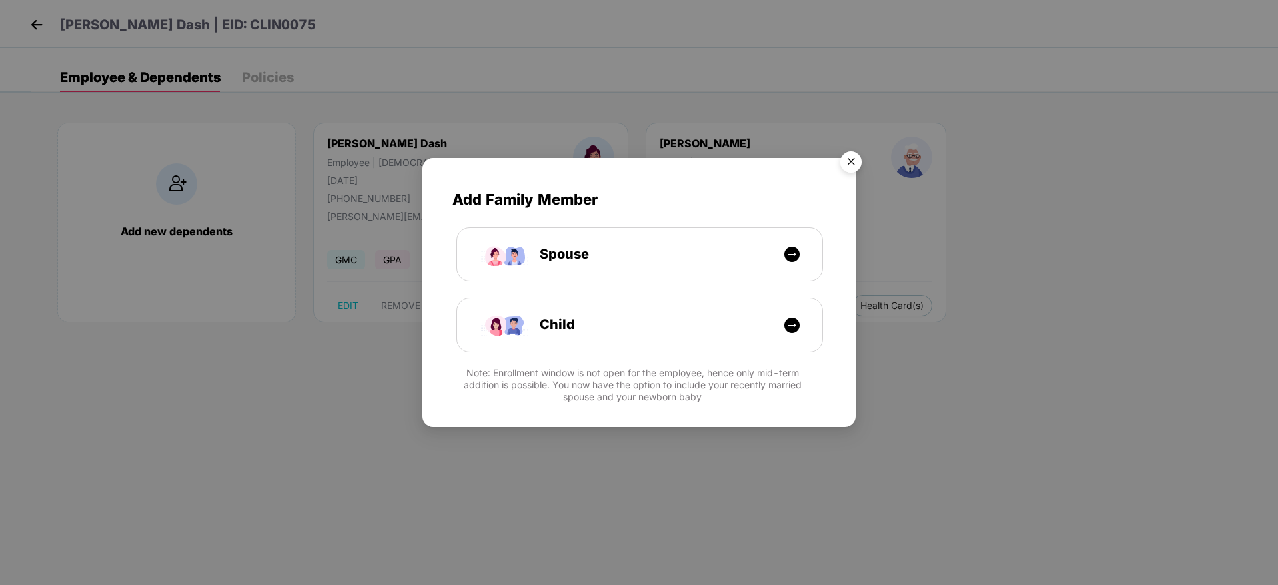
click at [848, 159] on img "Close" at bounding box center [850, 163] width 37 height 37
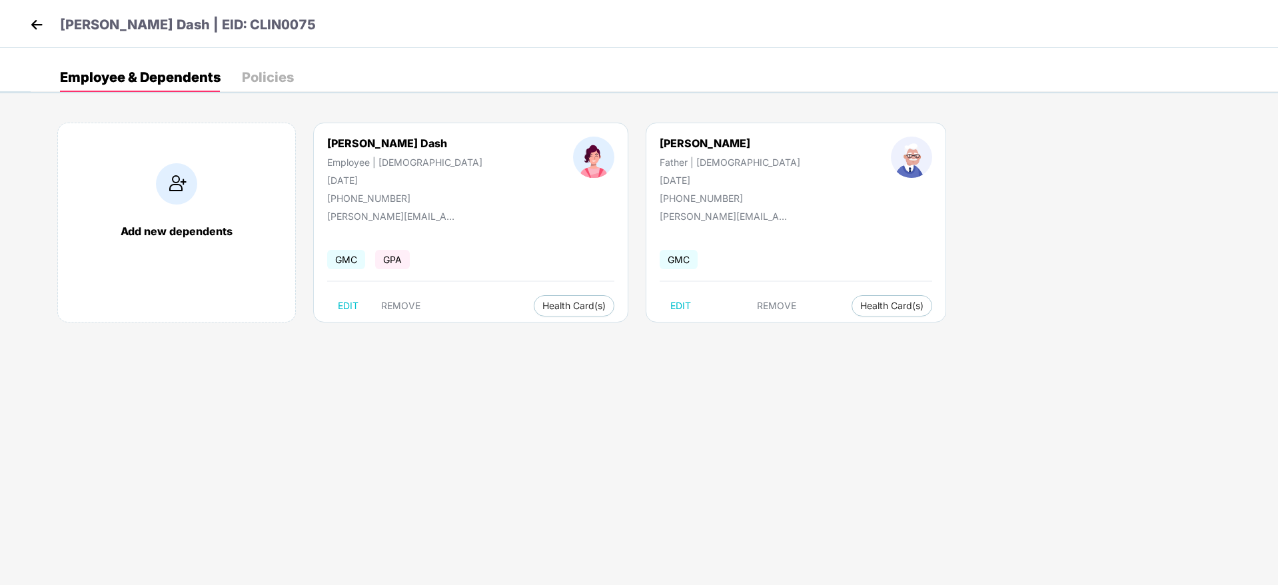
click at [45, 27] on img at bounding box center [37, 25] width 20 height 20
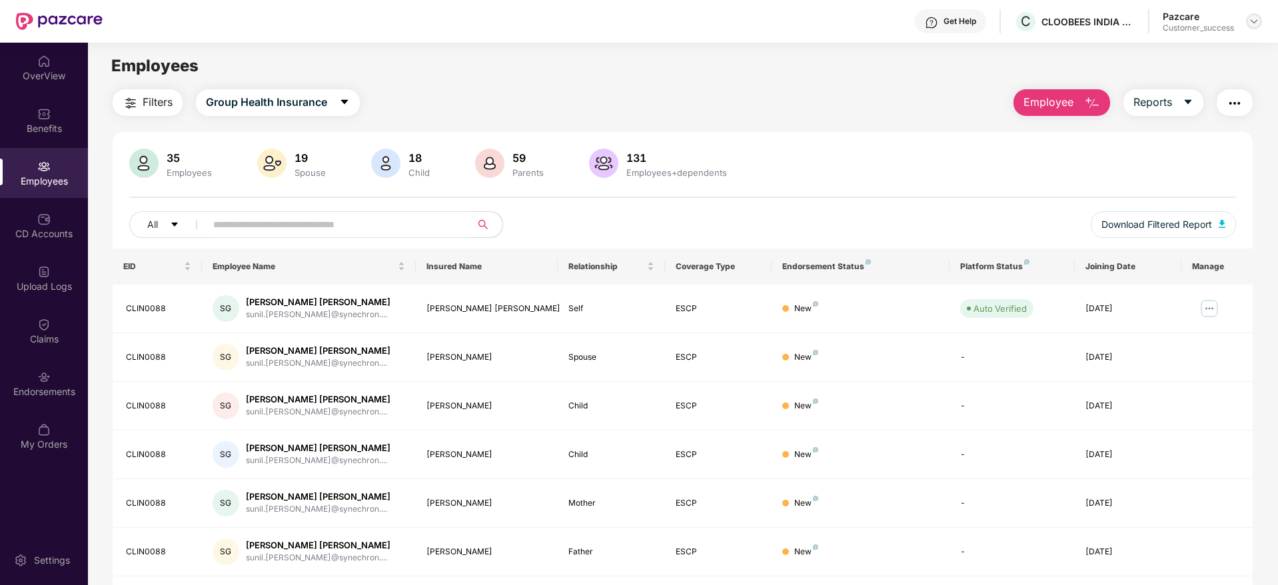
click at [1248, 18] on div at bounding box center [1254, 21] width 16 height 16
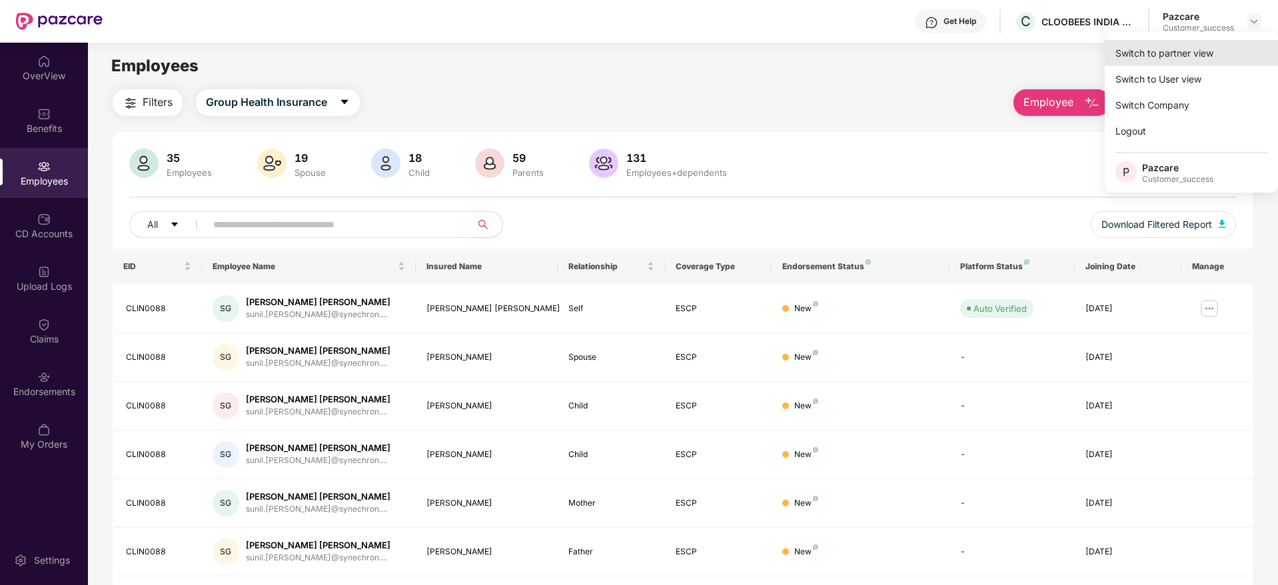
click at [1192, 57] on div "Switch to partner view" at bounding box center [1191, 53] width 173 height 26
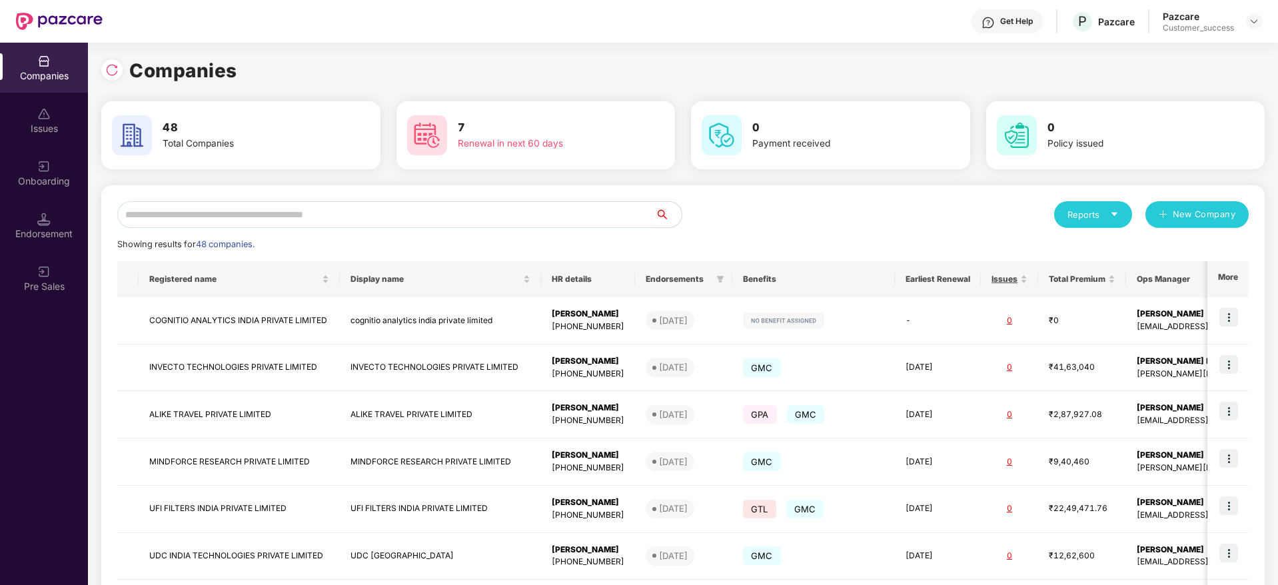
click at [370, 222] on input "text" at bounding box center [386, 214] width 538 height 27
type input "*"
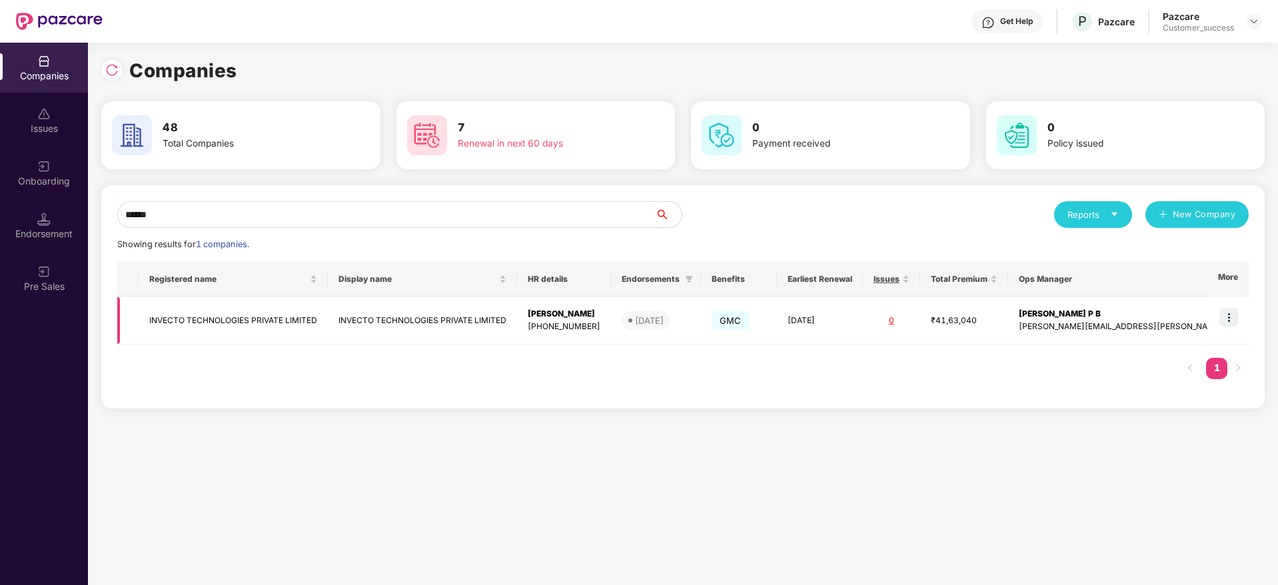
type input "******"
click at [1235, 313] on img at bounding box center [1228, 317] width 19 height 19
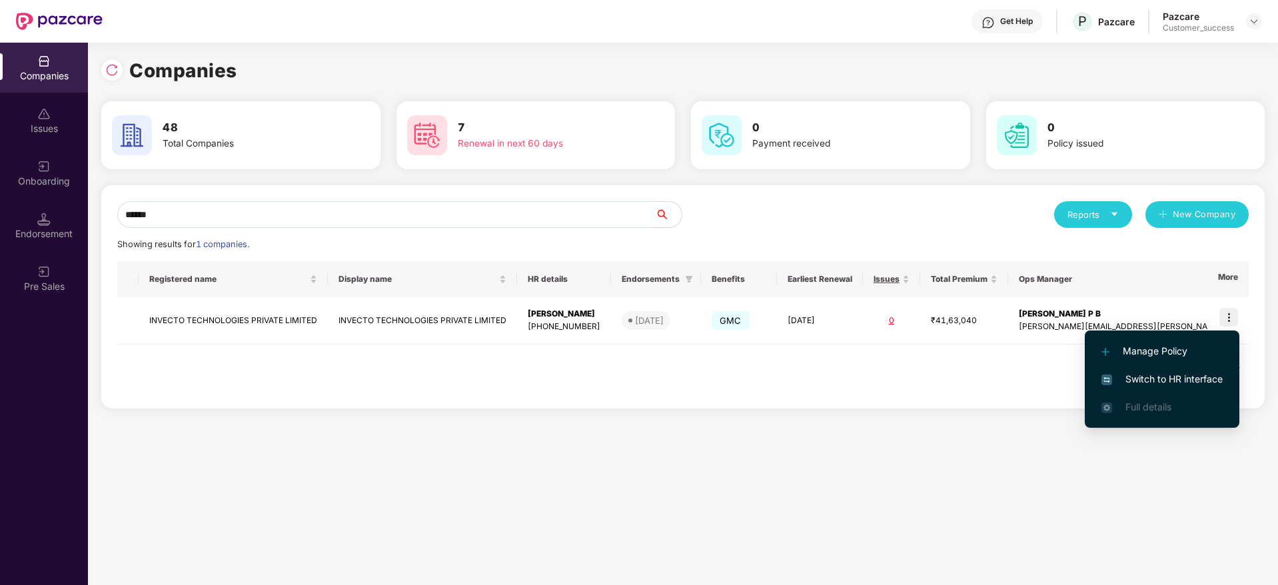
click at [1138, 371] on li "Switch to HR interface" at bounding box center [1162, 379] width 155 height 28
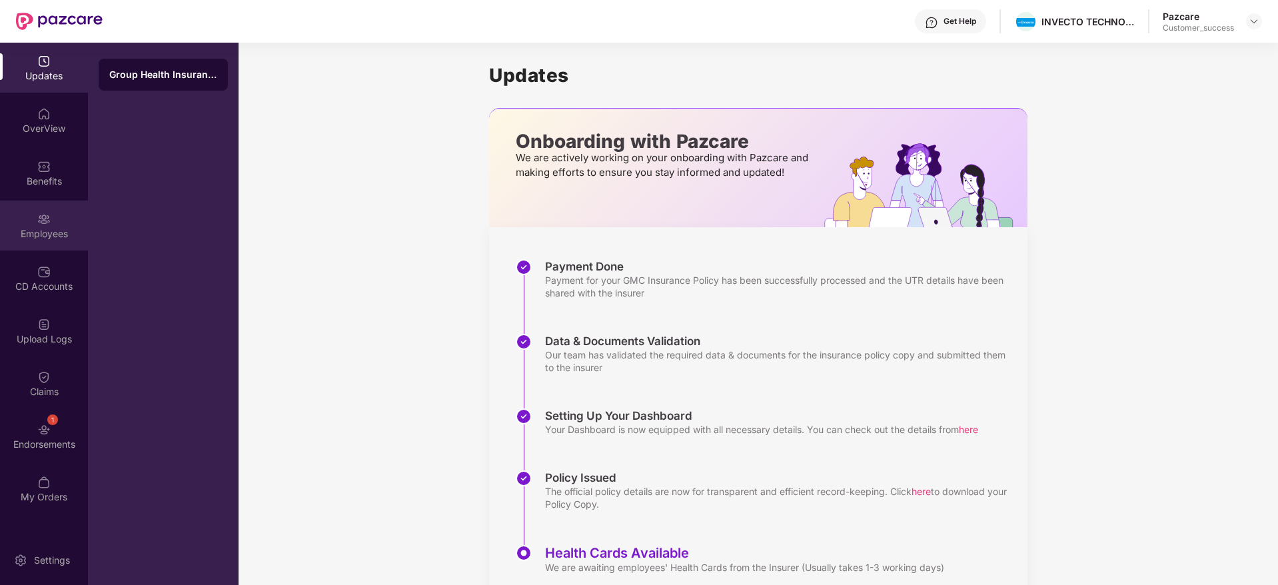
click at [40, 240] on div "Employees" at bounding box center [44, 226] width 88 height 50
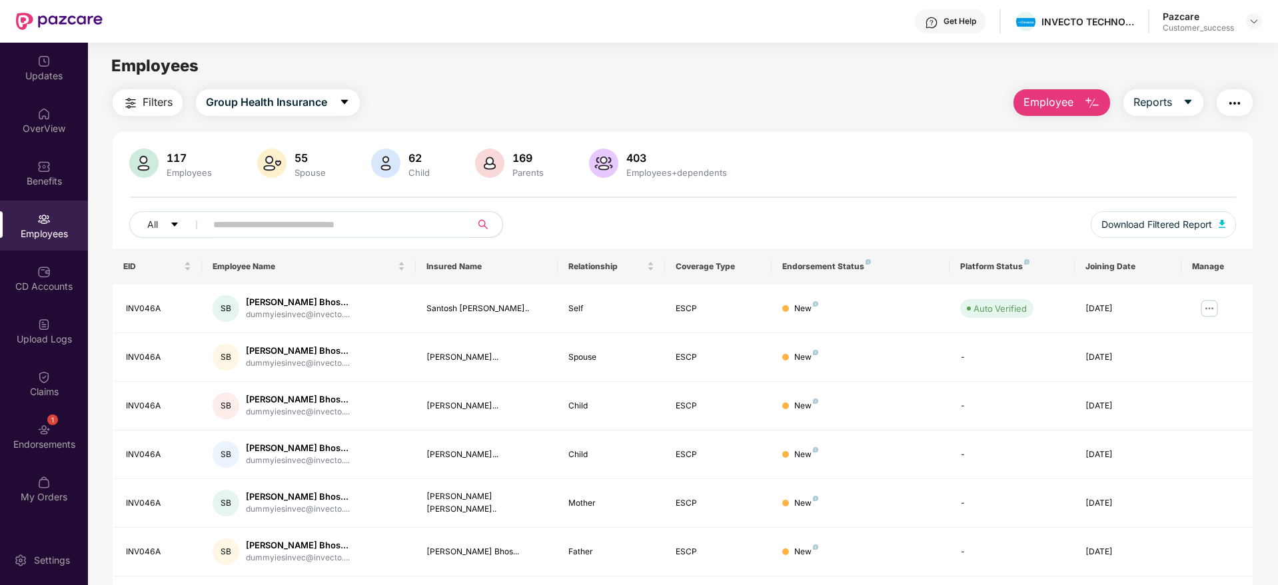
click at [397, 225] on input "text" at bounding box center [332, 225] width 239 height 20
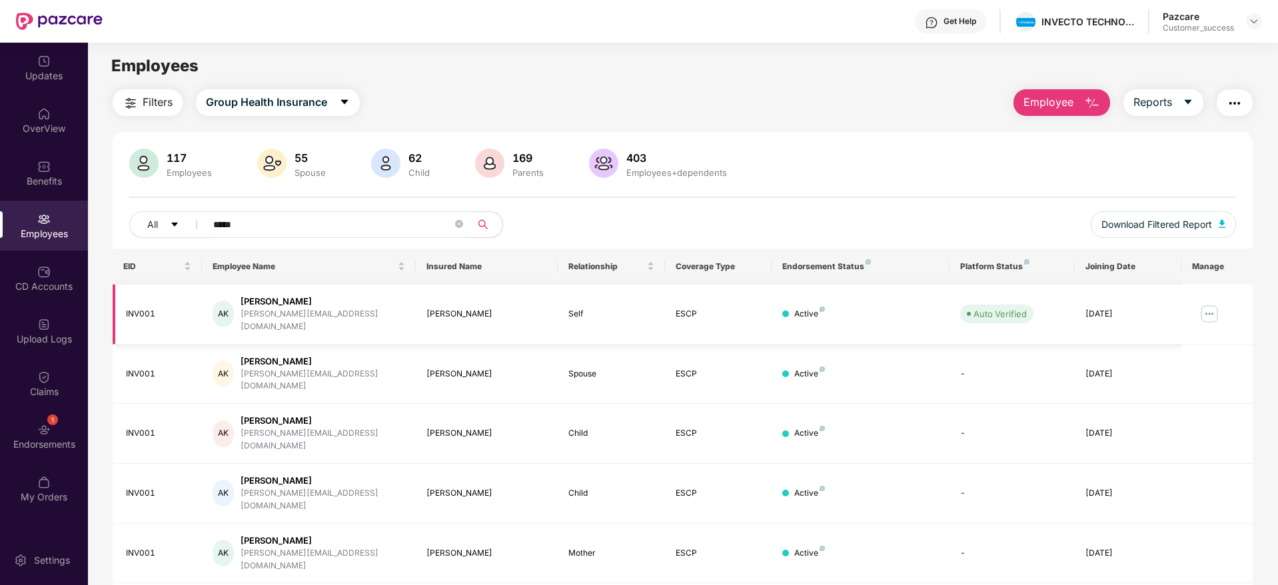
type input "*****"
drag, startPoint x: 1197, startPoint y: 309, endPoint x: 1207, endPoint y: 309, distance: 10.0
click at [1207, 309] on td at bounding box center [1217, 315] width 71 height 60
click at [1207, 309] on img at bounding box center [1209, 313] width 21 height 21
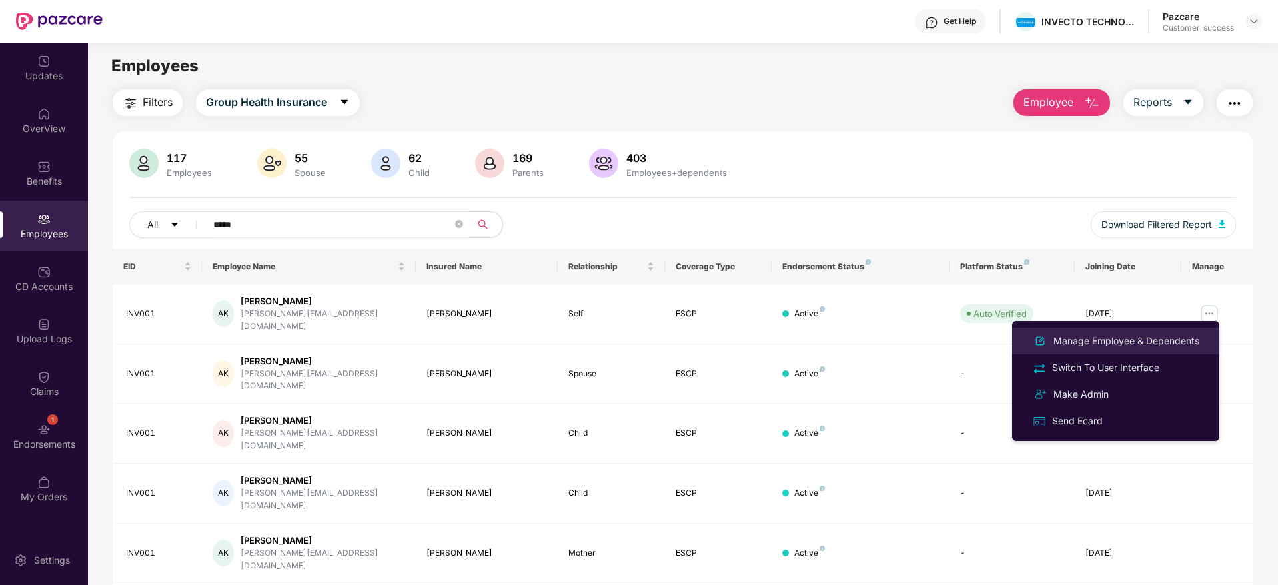
click at [1112, 338] on div "Manage Employee & Dependents" at bounding box center [1126, 341] width 151 height 15
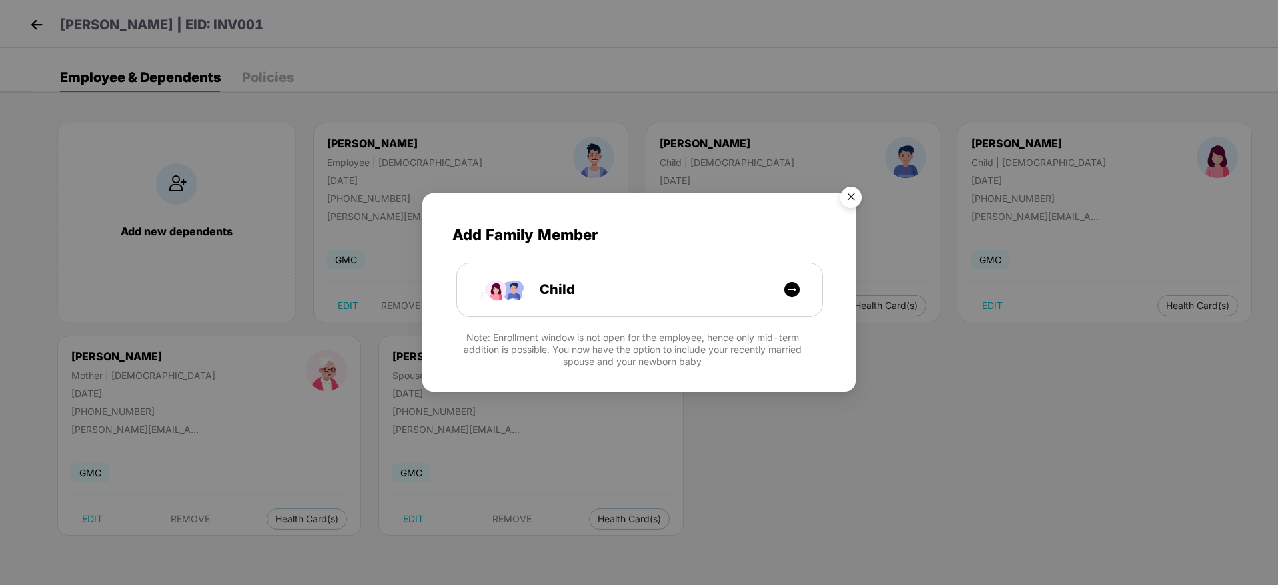
click at [849, 199] on img "Close" at bounding box center [850, 199] width 37 height 37
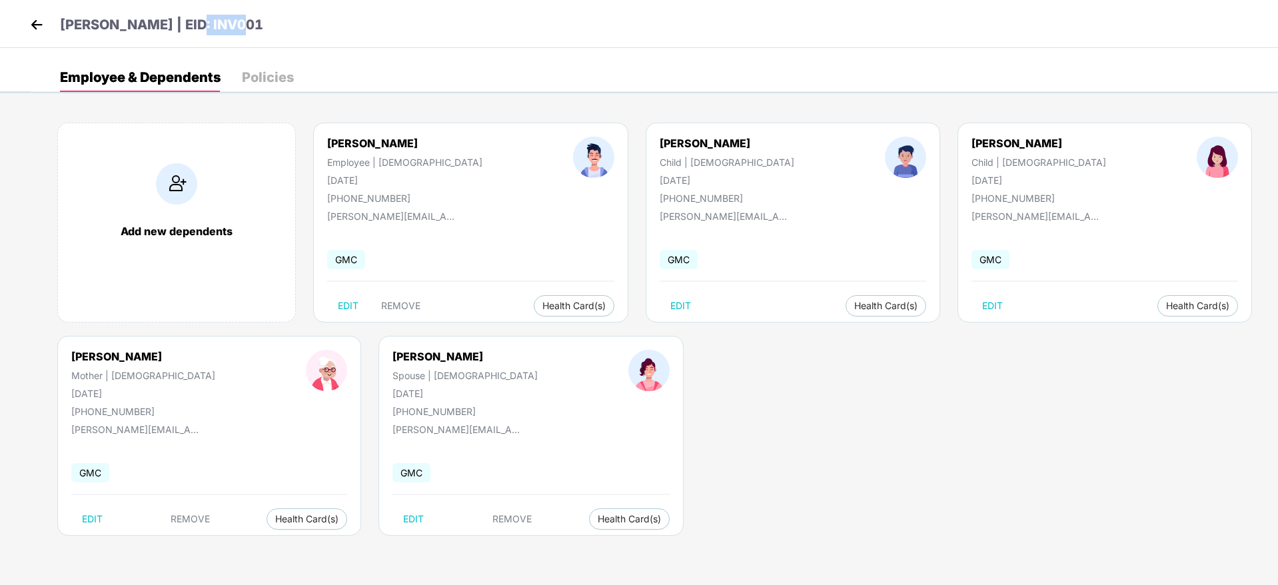
drag, startPoint x: 241, startPoint y: 22, endPoint x: 179, endPoint y: 25, distance: 62.0
click at [179, 25] on div "[PERSON_NAME] | EID: INV001" at bounding box center [639, 24] width 1278 height 48
copy p "INV001"
click at [27, 20] on img at bounding box center [37, 25] width 20 height 20
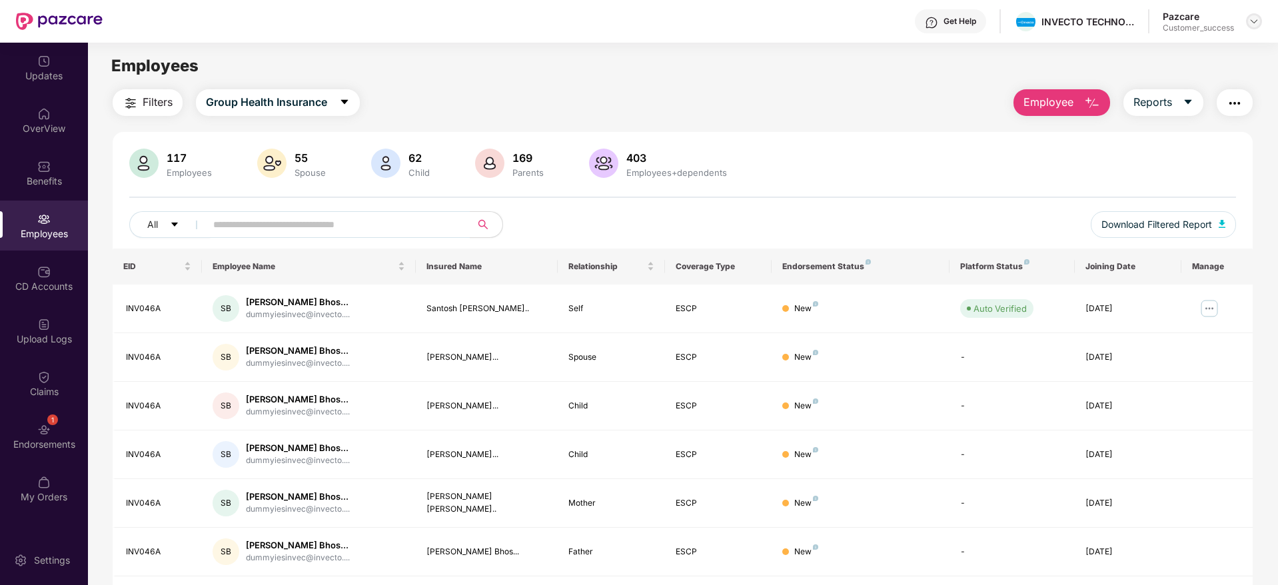
click at [1252, 22] on img at bounding box center [1254, 21] width 11 height 11
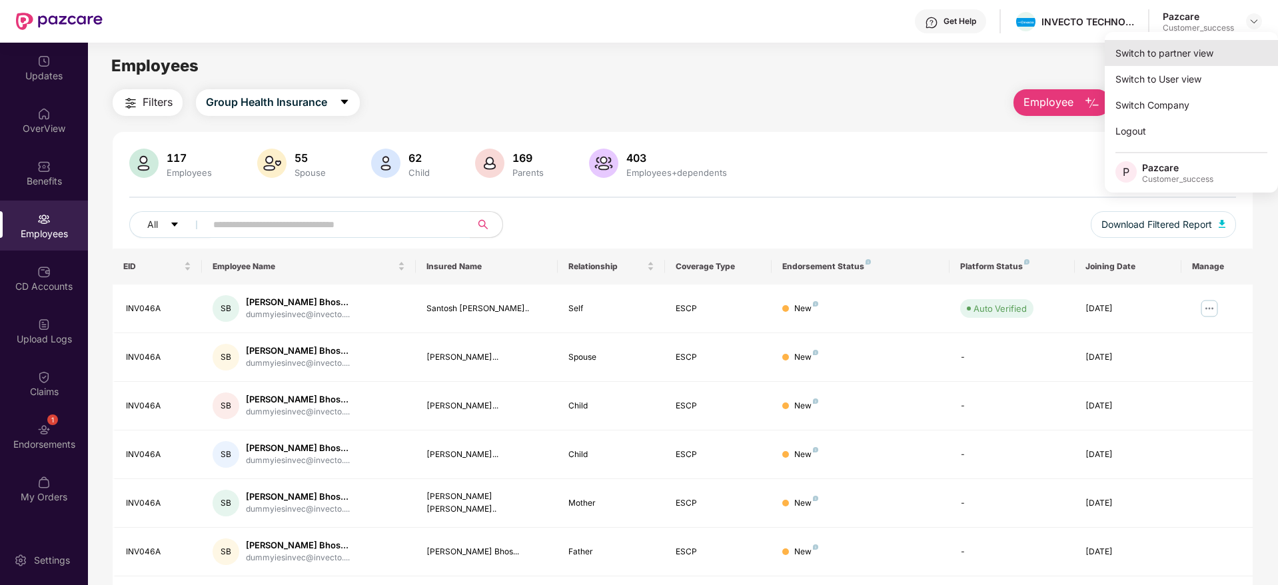
click at [1180, 55] on div "Switch to partner view" at bounding box center [1191, 53] width 173 height 26
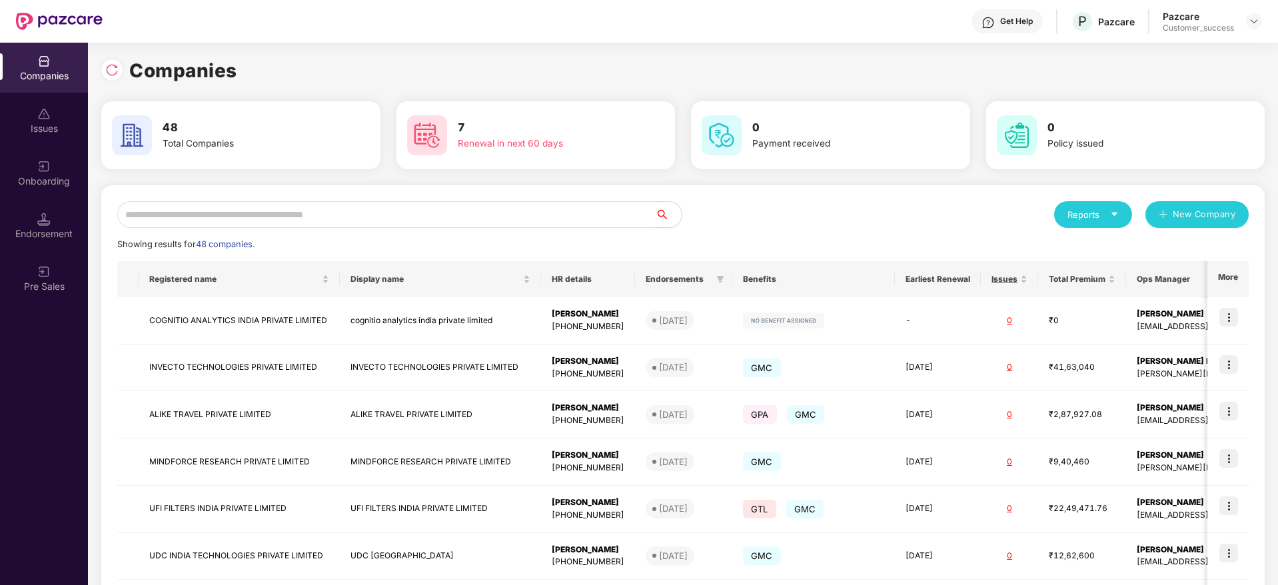
click at [357, 213] on input "text" at bounding box center [386, 214] width 538 height 27
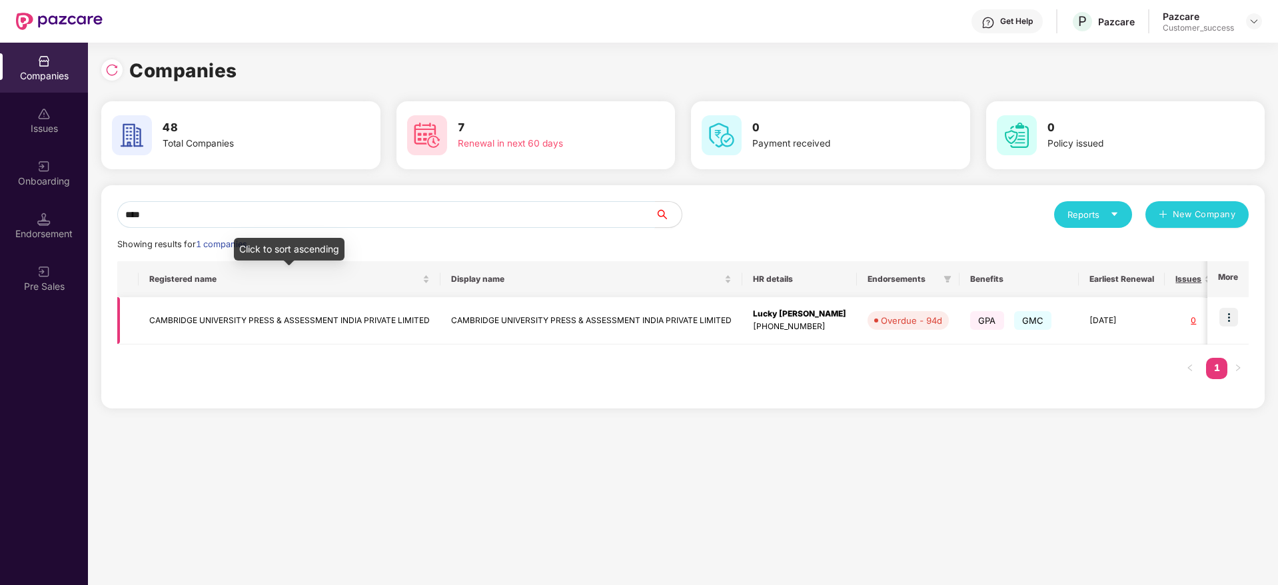
type input "****"
click at [321, 320] on td "CAMBRIDGE UNIVERSITY PRESS & ASSESSMENT INDIA PRIVATE LIMITED" at bounding box center [290, 320] width 302 height 47
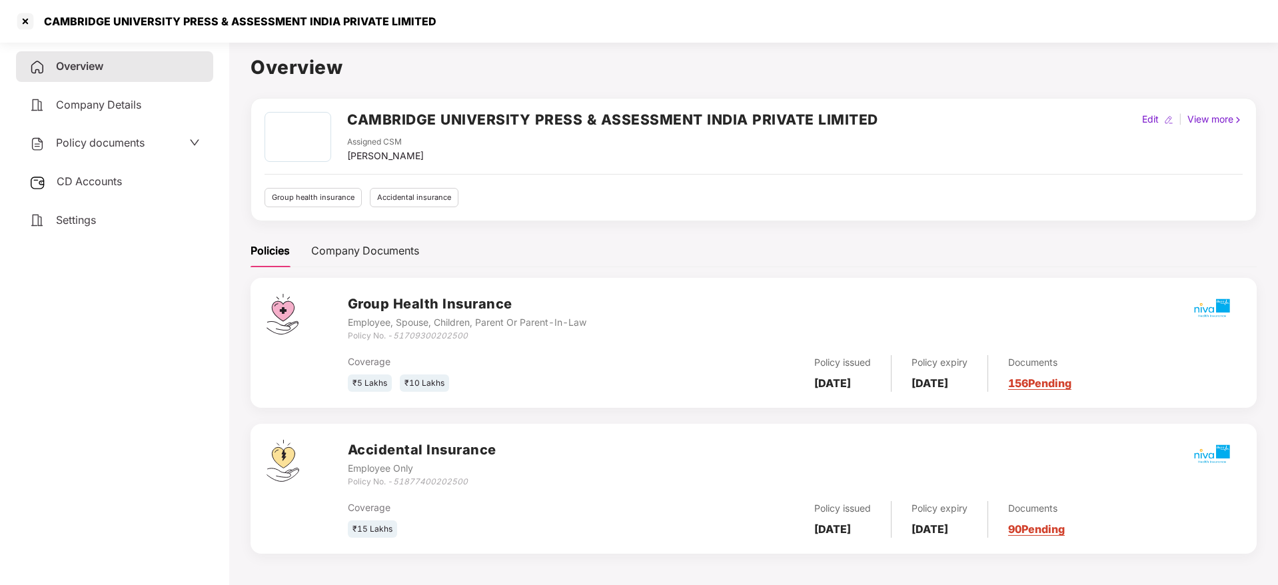
click at [1054, 528] on link "90 Pending" at bounding box center [1036, 528] width 57 height 13
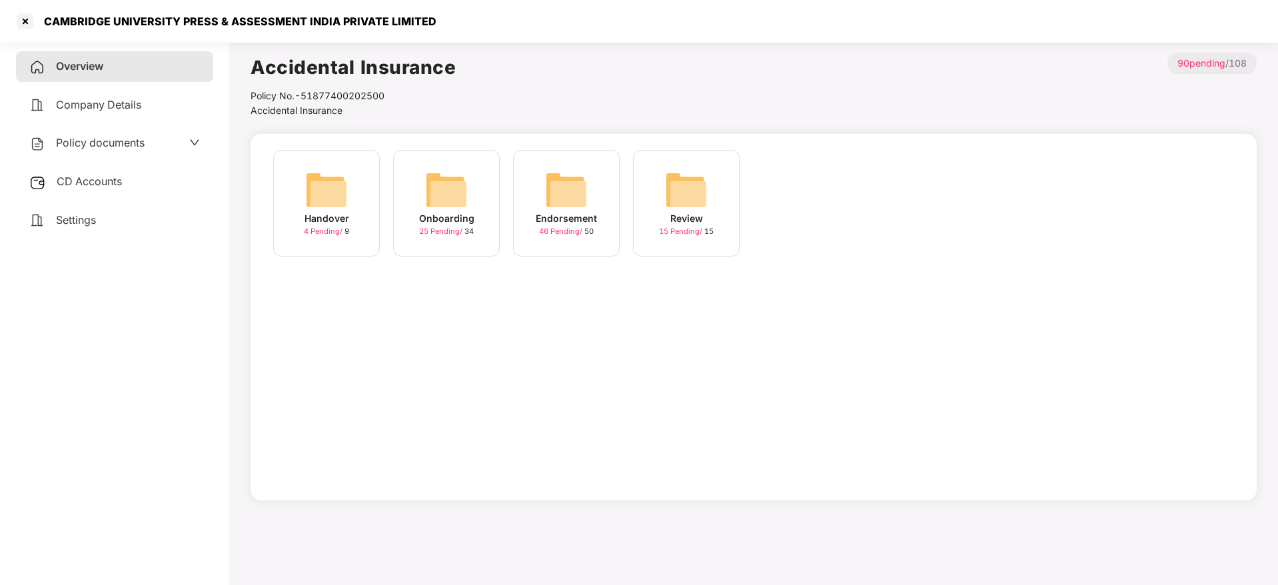
click at [582, 191] on img at bounding box center [566, 190] width 43 height 43
click at [697, 189] on img at bounding box center [686, 190] width 43 height 43
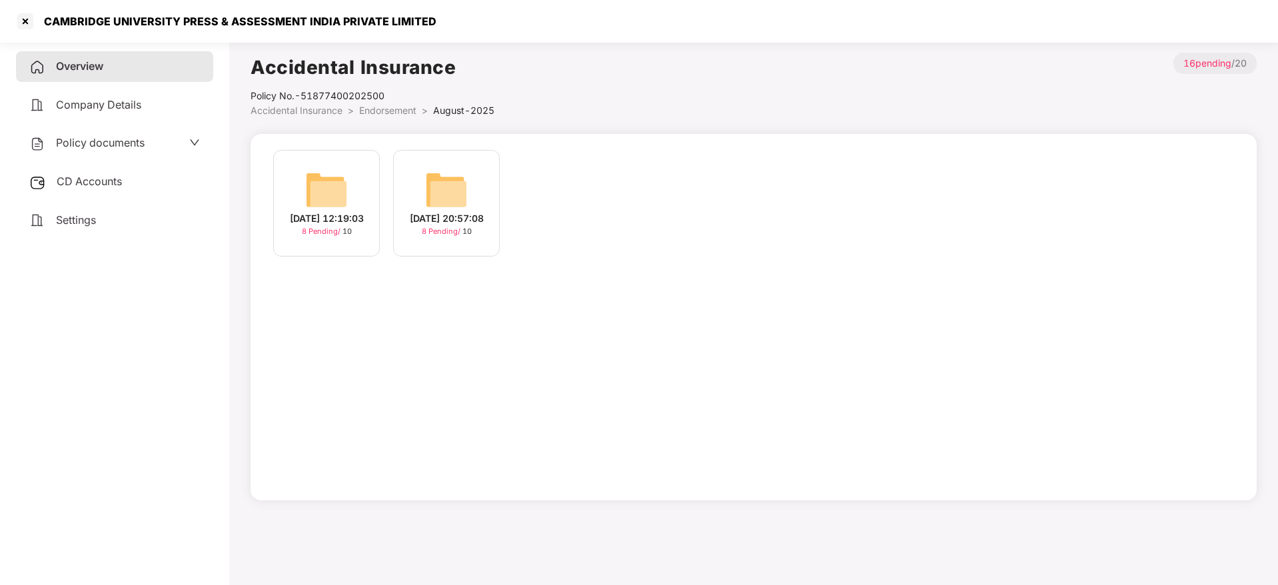
click at [327, 180] on img at bounding box center [326, 190] width 43 height 43
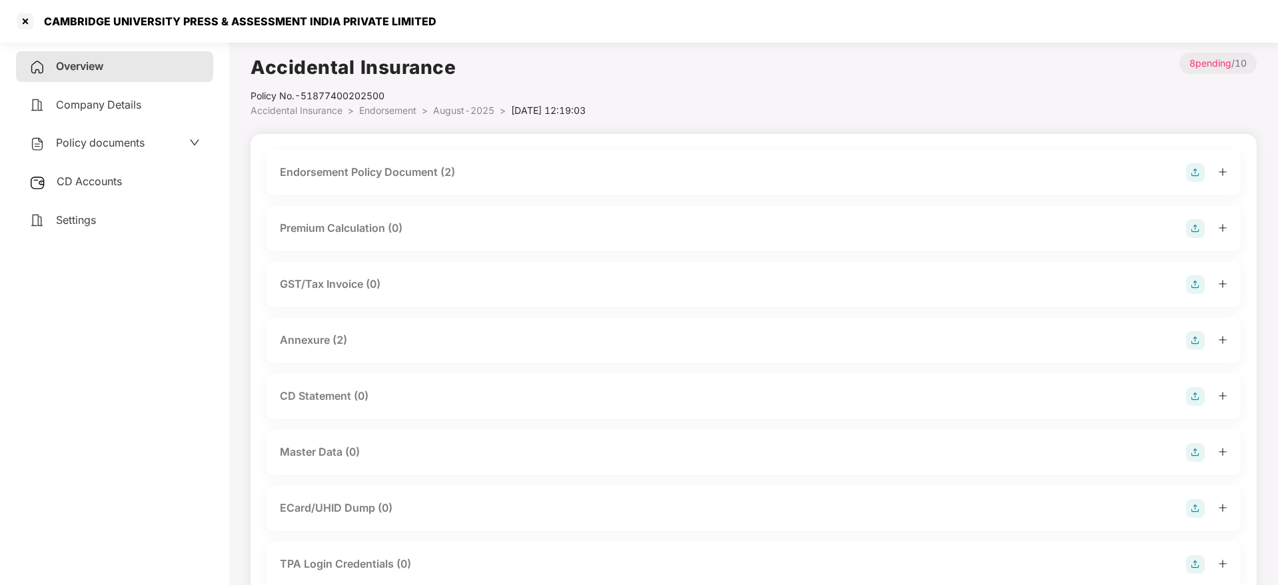
click at [398, 174] on div "Endorsement Policy Document (2)" at bounding box center [367, 172] width 175 height 17
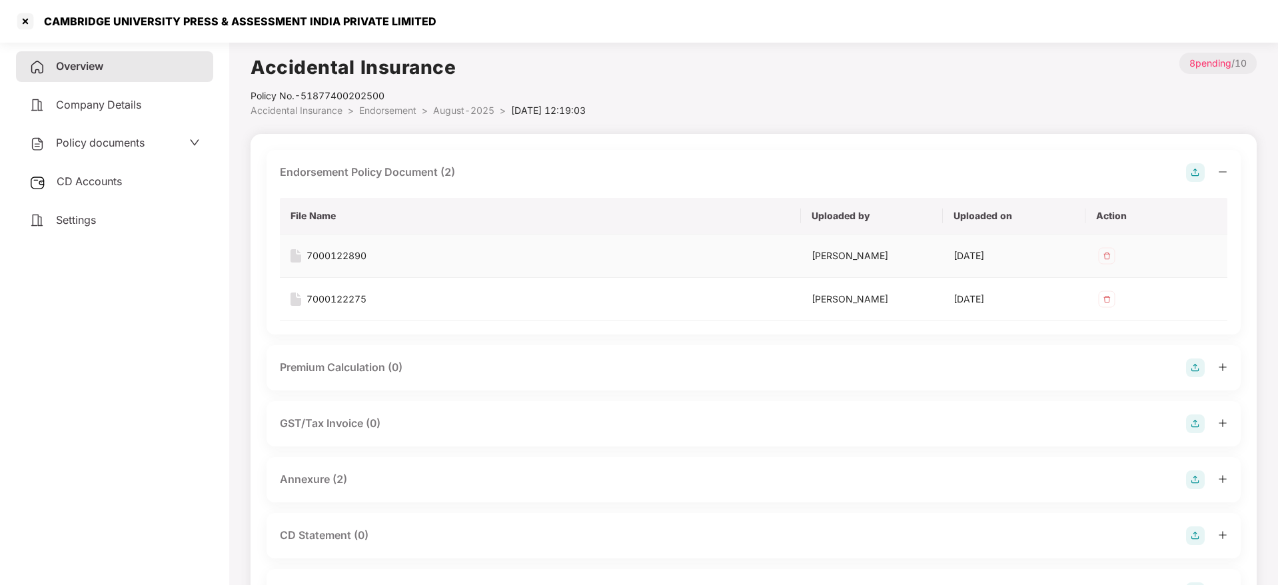
click at [351, 255] on div "7000122890" at bounding box center [337, 256] width 60 height 15
click at [344, 302] on div "7000122275" at bounding box center [337, 299] width 60 height 15
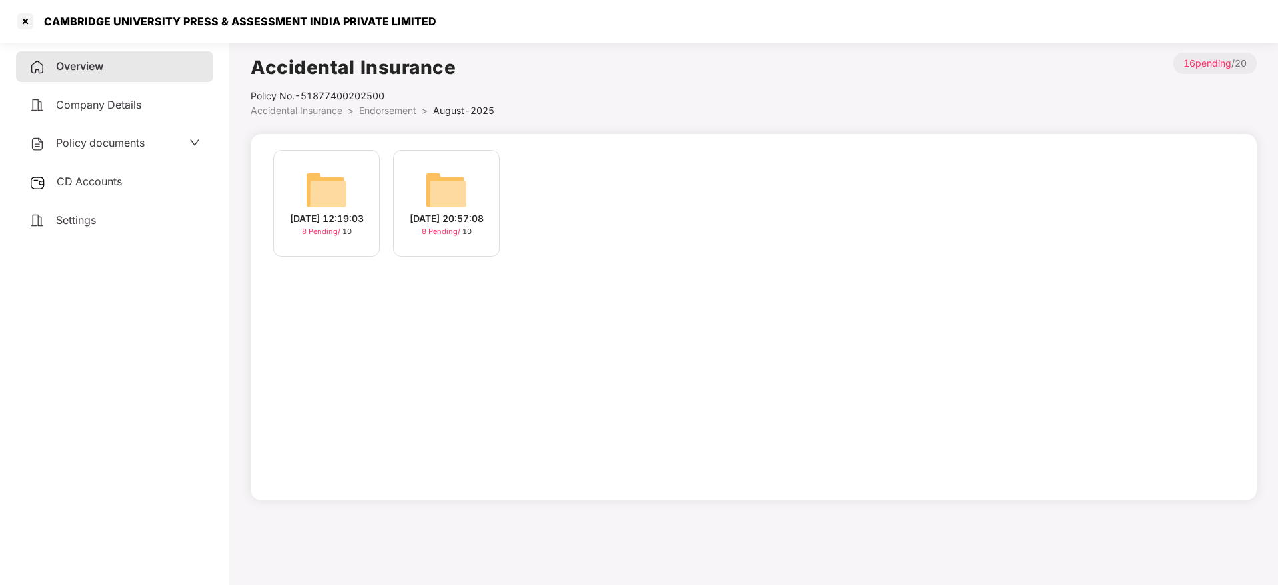
click at [438, 185] on img at bounding box center [446, 190] width 43 height 43
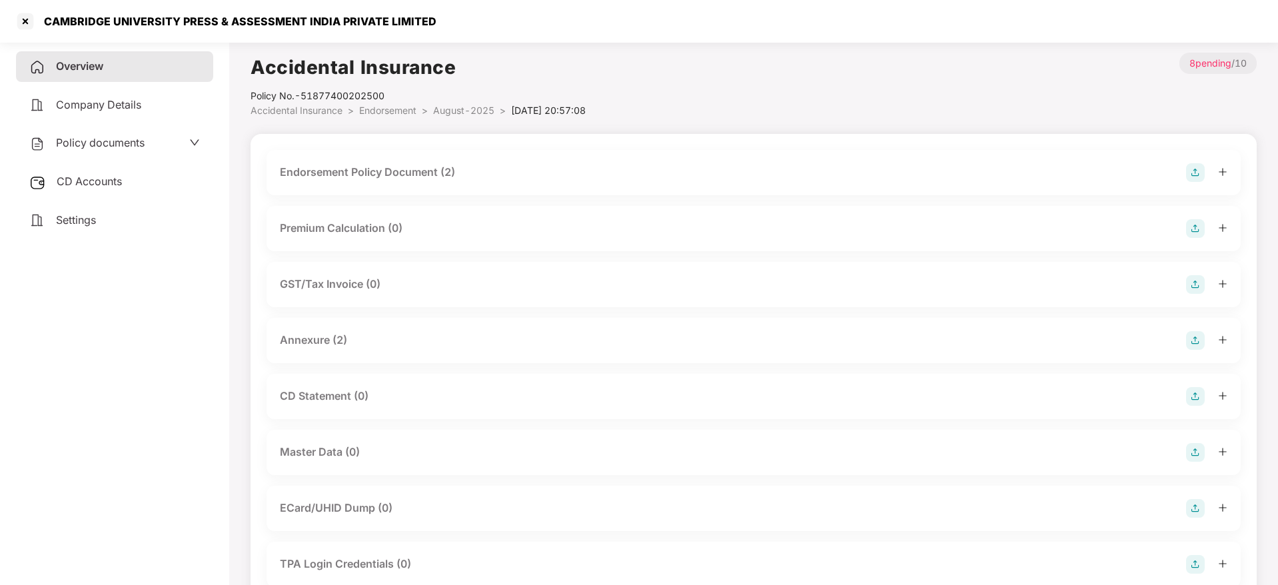
click at [418, 170] on div "Endorsement Policy Document (2)" at bounding box center [367, 172] width 175 height 17
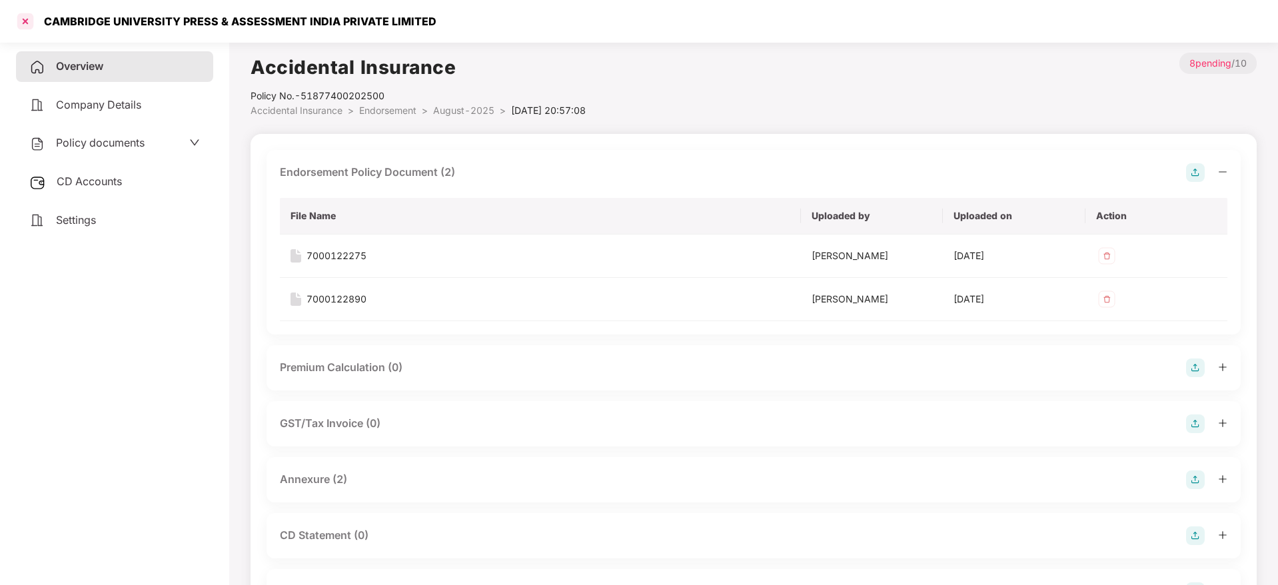
click at [24, 28] on div at bounding box center [25, 21] width 21 height 21
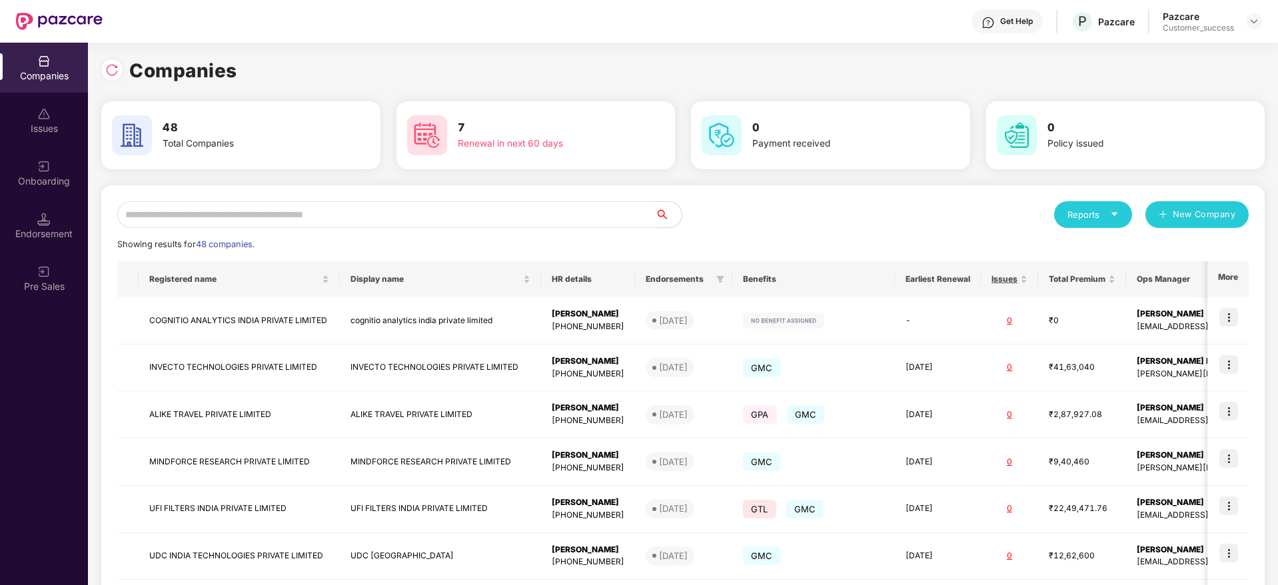
click at [215, 210] on input "text" at bounding box center [386, 214] width 538 height 27
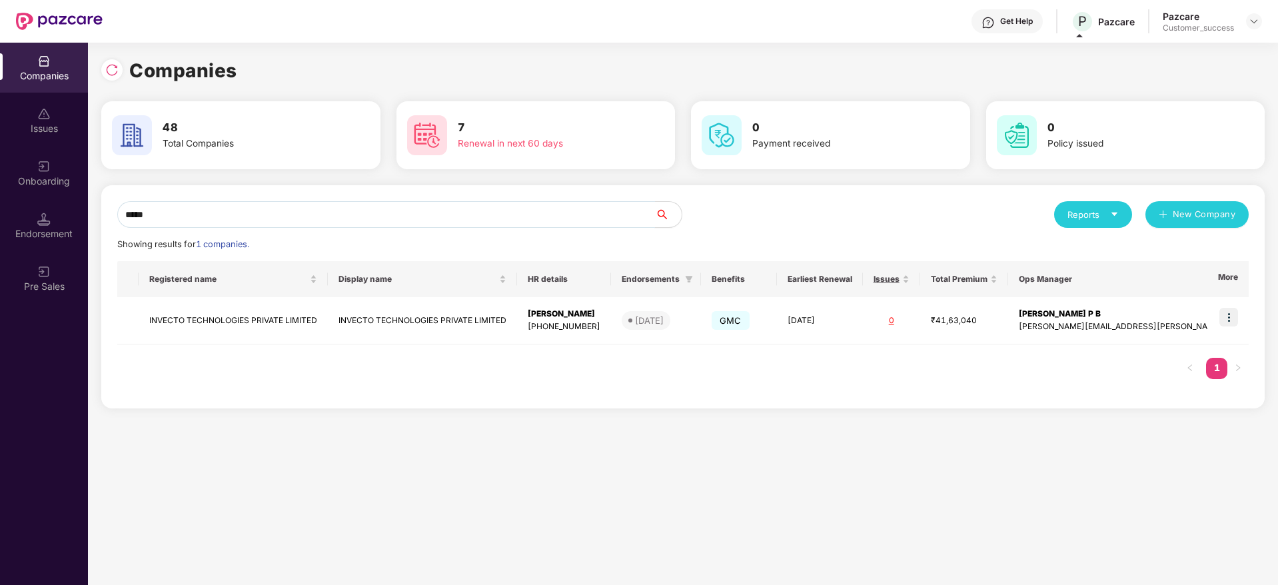
type input "*****"
